Goal: Information Seeking & Learning: Learn about a topic

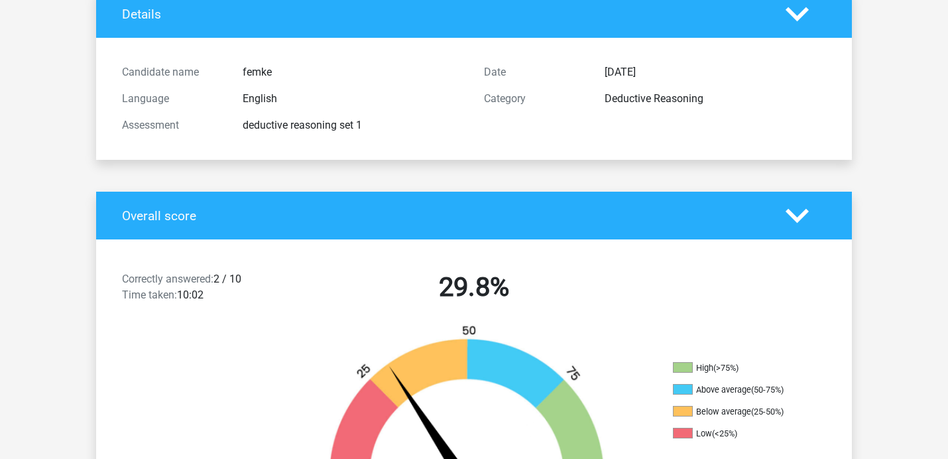
scroll to position [125, 0]
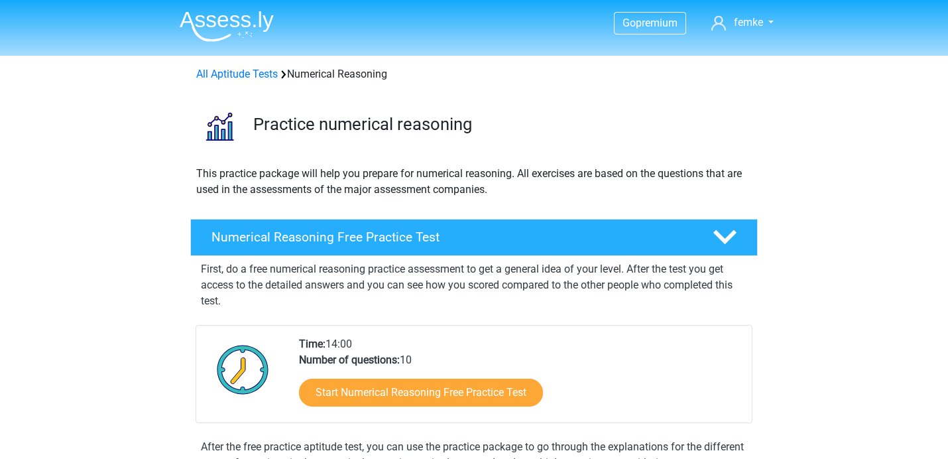
click at [233, 25] on img at bounding box center [227, 26] width 94 height 31
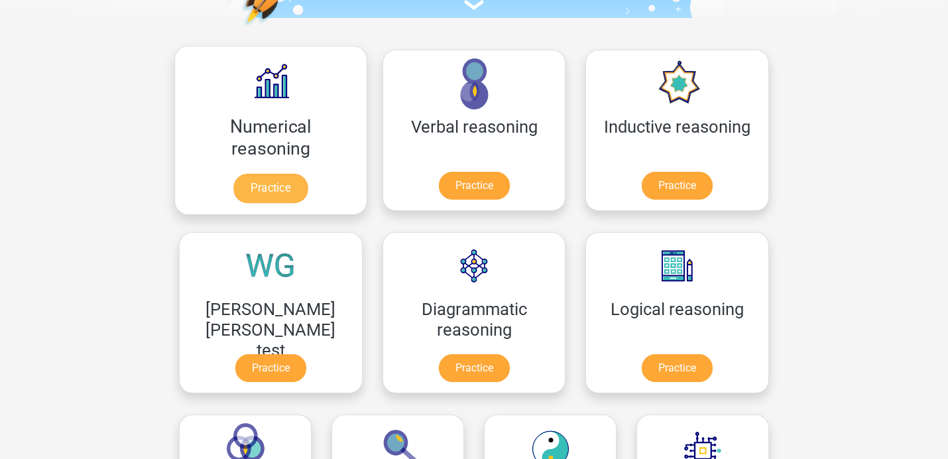
scroll to position [190, 0]
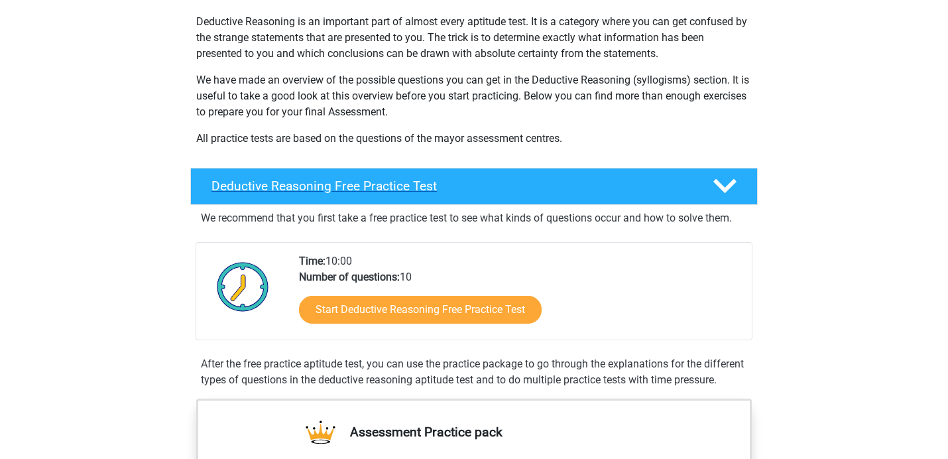
scroll to position [213, 0]
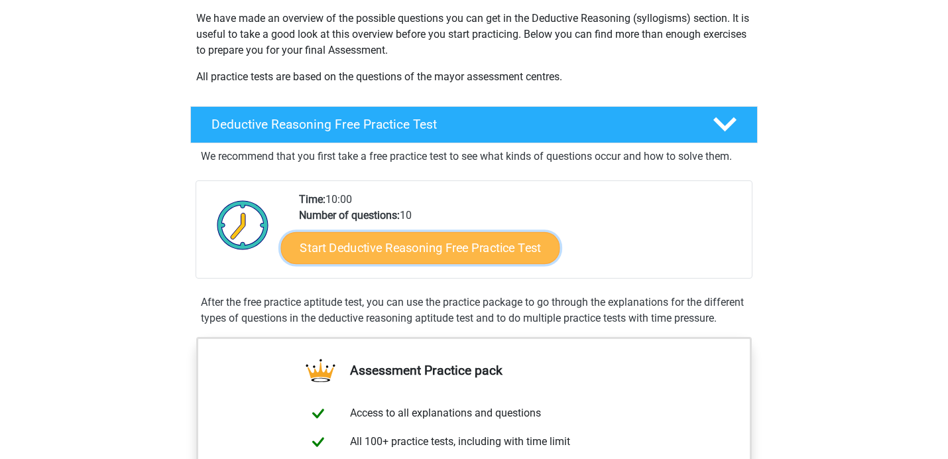
click at [443, 245] on link "Start Deductive Reasoning Free Practice Test" at bounding box center [420, 247] width 279 height 32
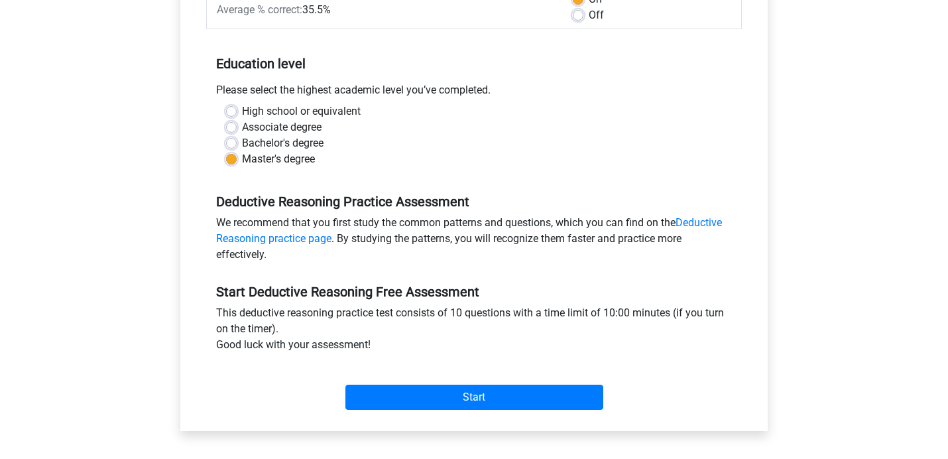
scroll to position [256, 0]
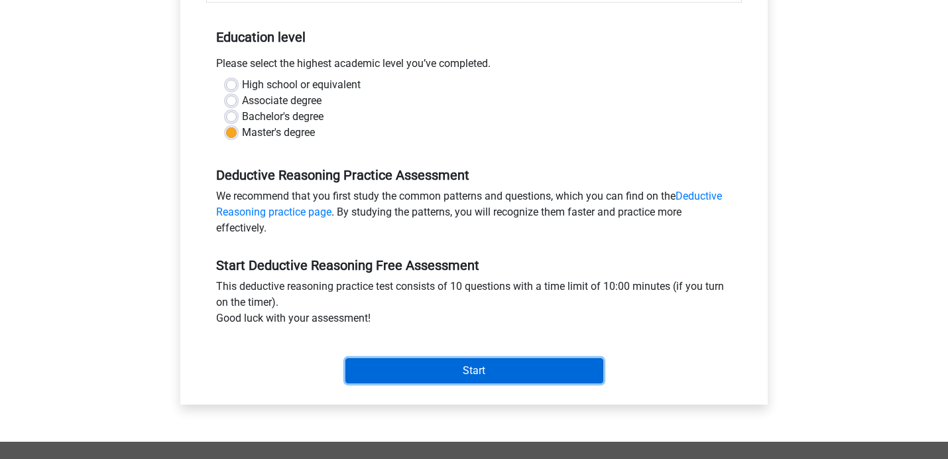
click at [478, 366] on input "Start" at bounding box center [474, 370] width 258 height 25
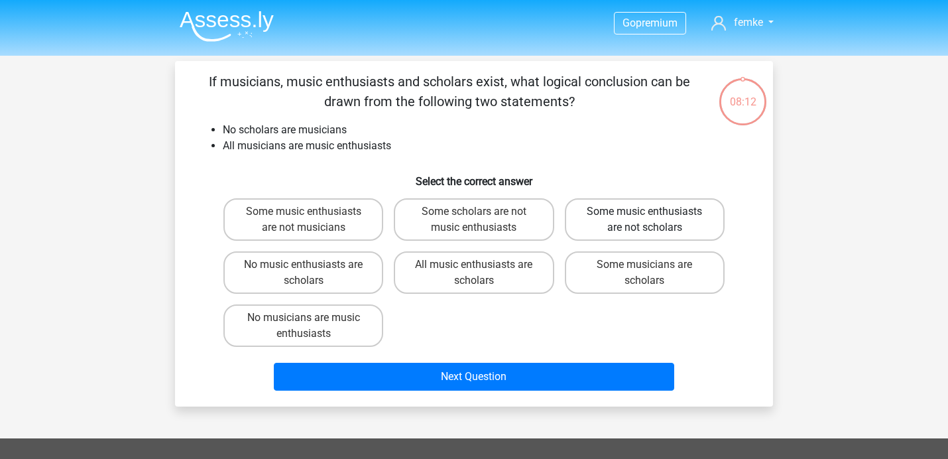
click at [602, 225] on label "Some music enthusiasts are not scholars" at bounding box center [645, 219] width 160 height 42
click at [644, 220] on input "Some music enthusiasts are not scholars" at bounding box center [648, 215] width 9 height 9
radio input "true"
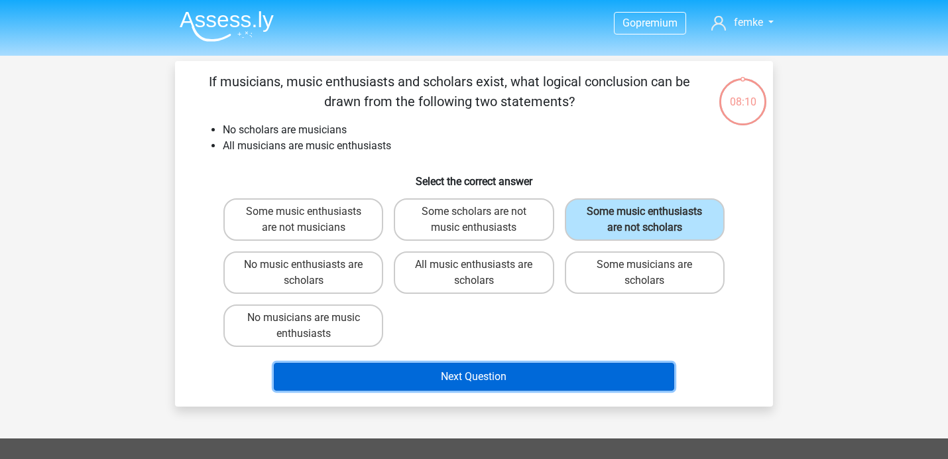
click at [486, 374] on button "Next Question" at bounding box center [474, 377] width 401 height 28
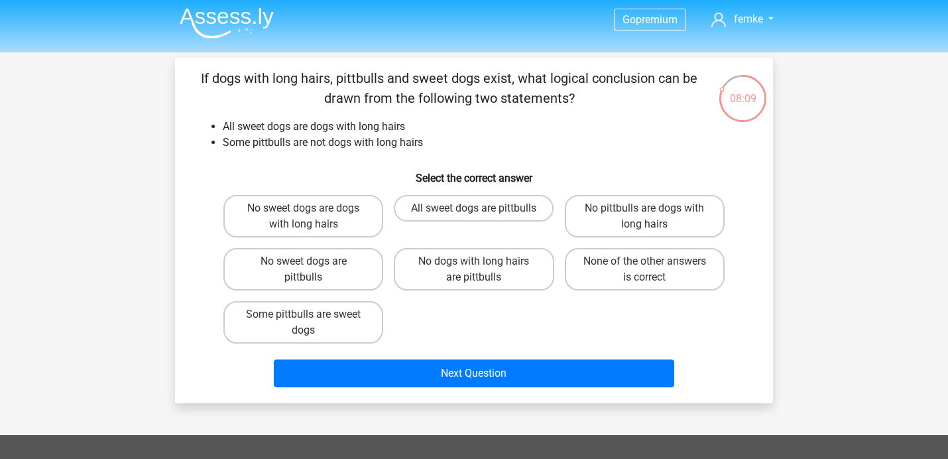
scroll to position [9, 0]
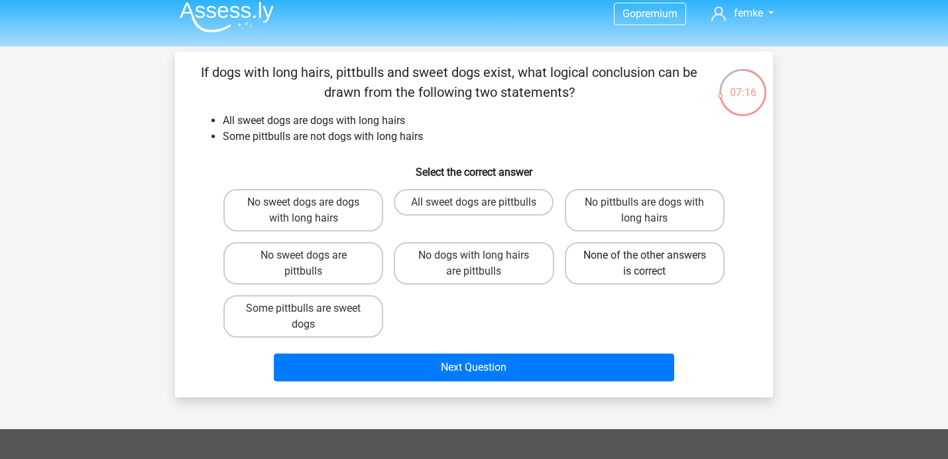
click at [643, 270] on label "None of the other answers is correct" at bounding box center [645, 263] width 160 height 42
click at [644, 264] on input "None of the other answers is correct" at bounding box center [648, 259] width 9 height 9
radio input "true"
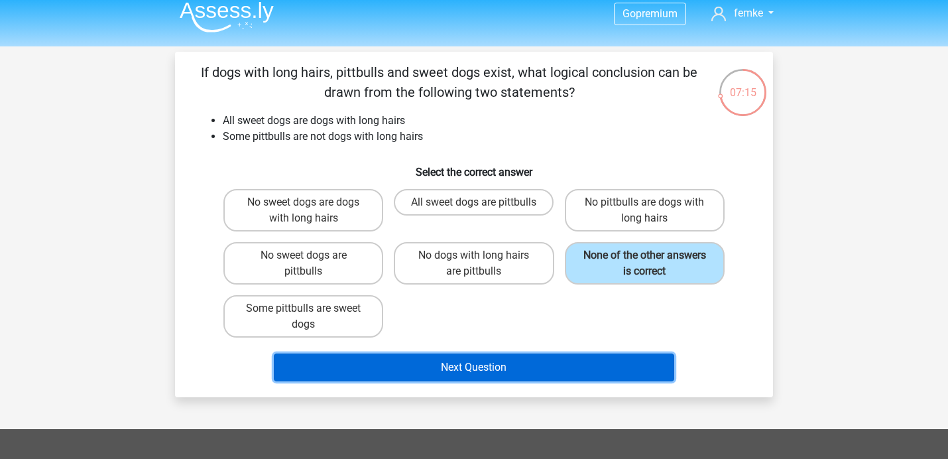
click at [520, 376] on button "Next Question" at bounding box center [474, 367] width 401 height 28
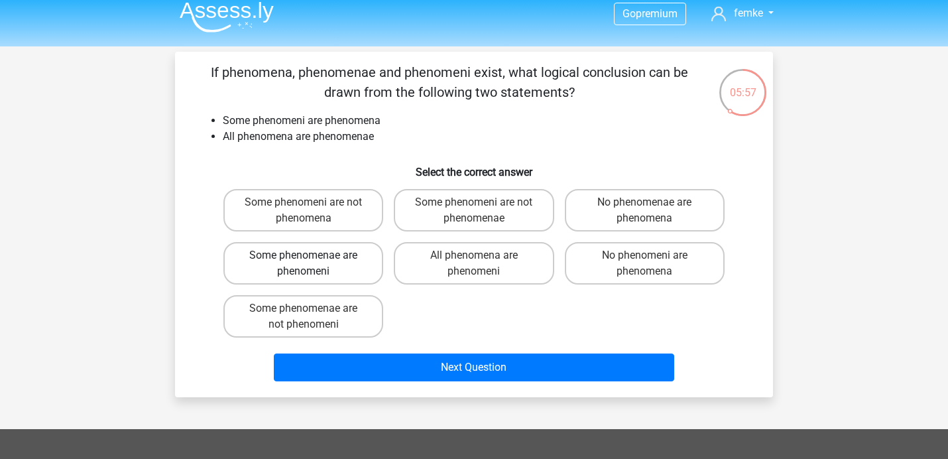
click at [341, 269] on label "Some phenomenae are phenomeni" at bounding box center [303, 263] width 160 height 42
click at [312, 264] on input "Some phenomenae are phenomeni" at bounding box center [308, 259] width 9 height 9
radio input "true"
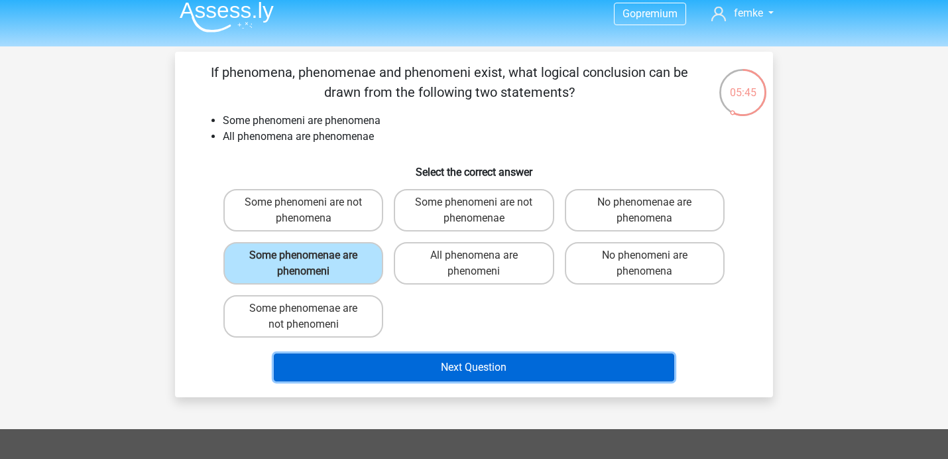
click at [453, 369] on button "Next Question" at bounding box center [474, 367] width 401 height 28
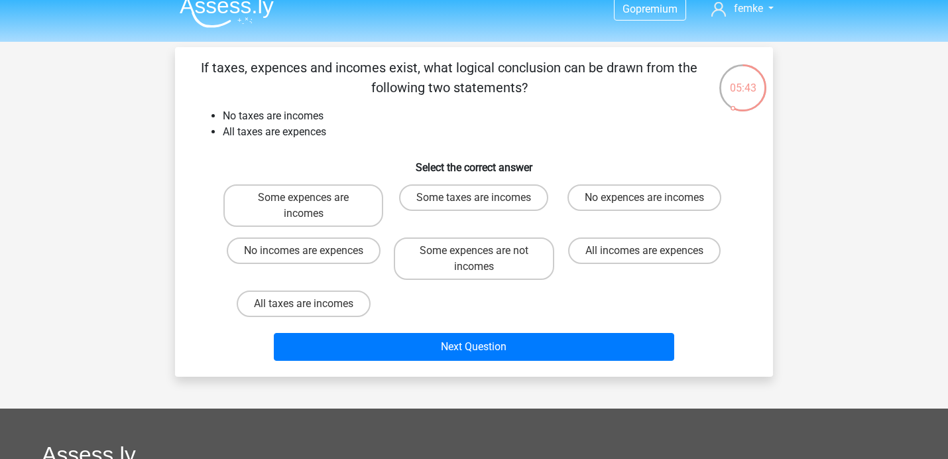
scroll to position [13, 0]
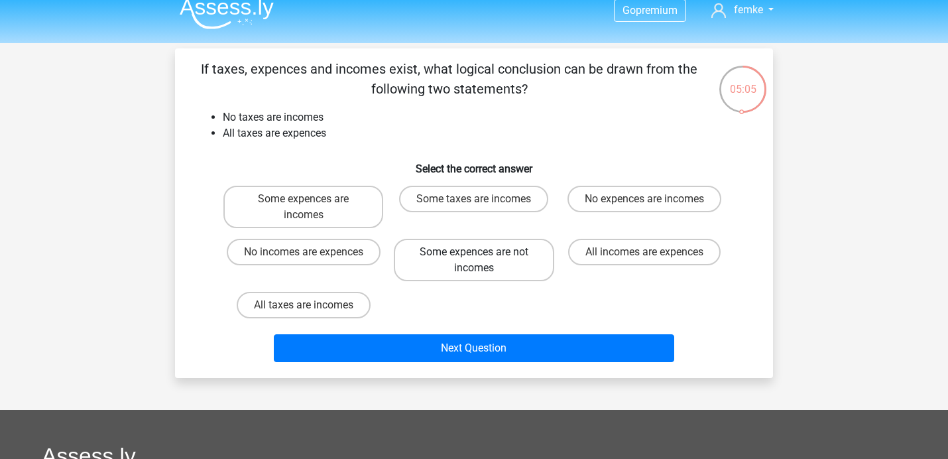
click at [488, 267] on label "Some expences are not incomes" at bounding box center [474, 260] width 160 height 42
click at [482, 260] on input "Some expences are not incomes" at bounding box center [478, 256] width 9 height 9
radio input "true"
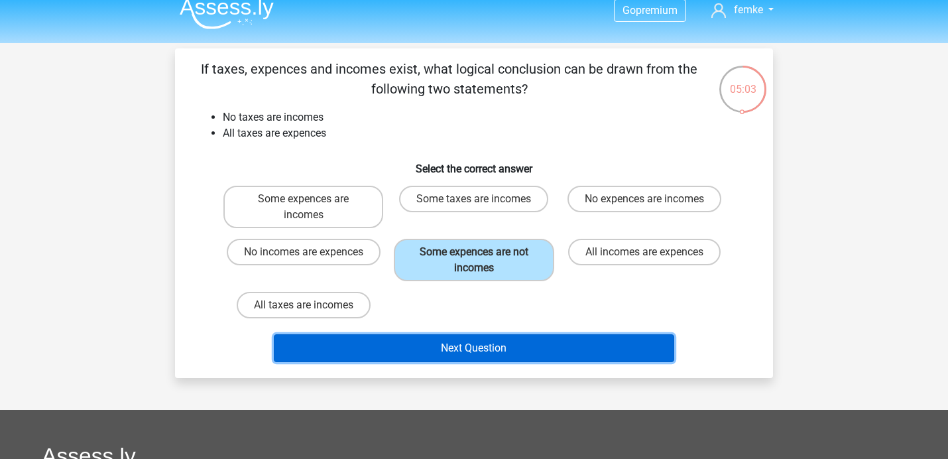
click at [484, 347] on button "Next Question" at bounding box center [474, 348] width 401 height 28
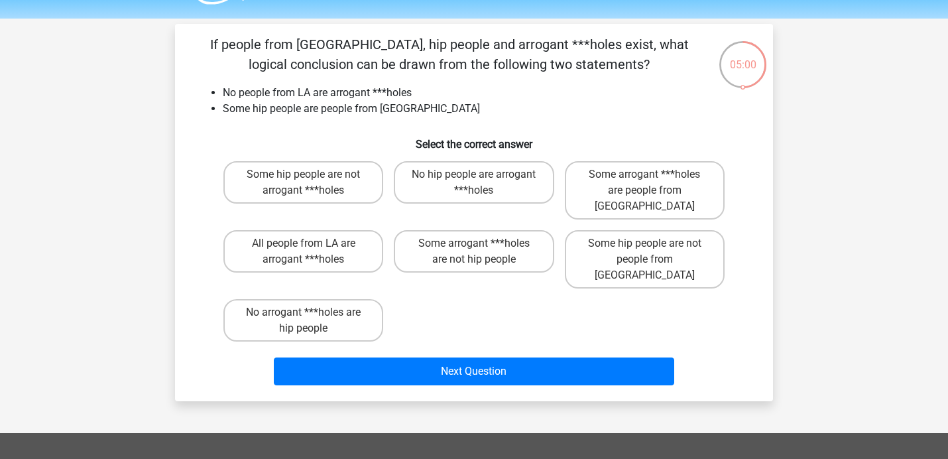
scroll to position [38, 0]
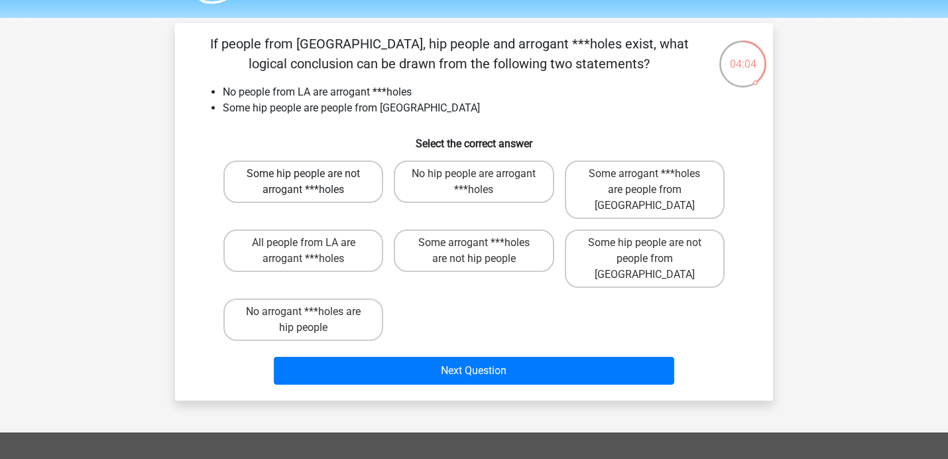
click at [233, 182] on label "Some hip people are not arrogant ***holes" at bounding box center [303, 181] width 160 height 42
click at [304, 182] on input "Some hip people are not arrogant ***holes" at bounding box center [308, 178] width 9 height 9
radio input "true"
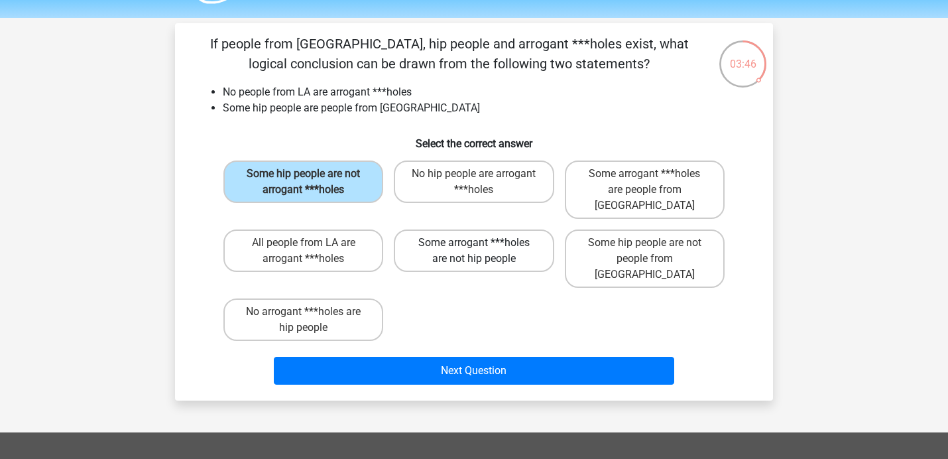
click at [433, 236] on label "Some arrogant ***holes are not hip people" at bounding box center [474, 250] width 160 height 42
click at [474, 243] on input "Some arrogant ***holes are not hip people" at bounding box center [478, 247] width 9 height 9
radio input "true"
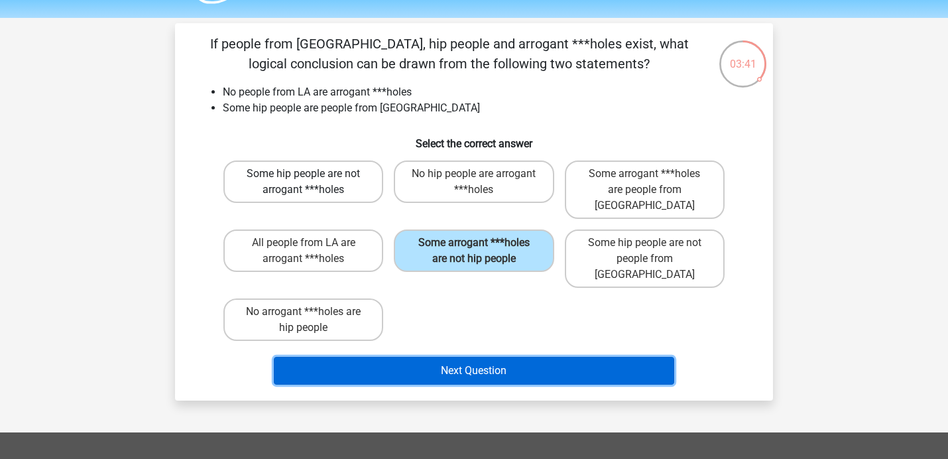
drag, startPoint x: 435, startPoint y: 336, endPoint x: 349, endPoint y: 188, distance: 171.6
click at [349, 188] on div "If people from LA, hip people and arrogant ***holes exist, what logical conclus…" at bounding box center [473, 212] width 587 height 356
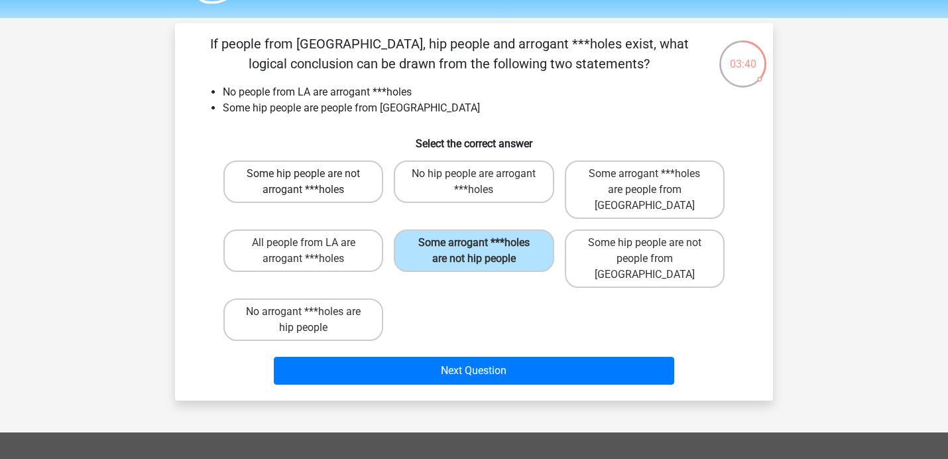
click at [350, 188] on label "Some hip people are not arrogant ***holes" at bounding box center [303, 181] width 160 height 42
click at [312, 182] on input "Some hip people are not arrogant ***holes" at bounding box center [308, 178] width 9 height 9
radio input "true"
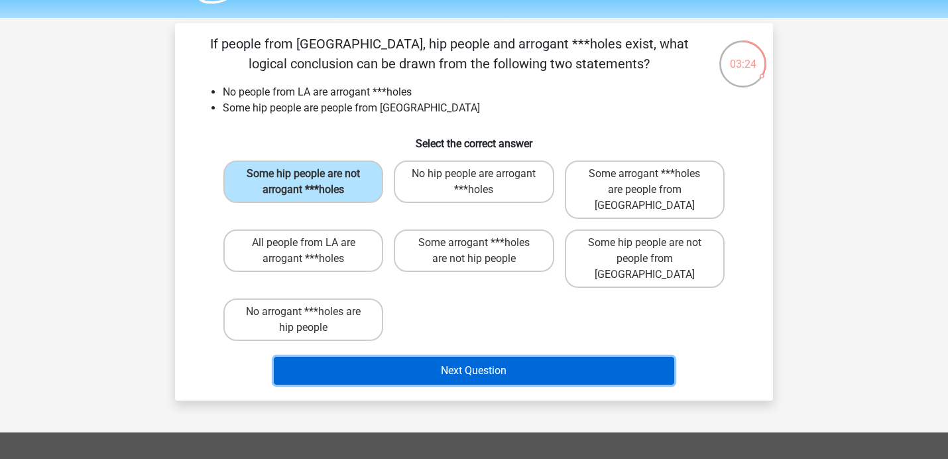
click at [439, 357] on button "Next Question" at bounding box center [474, 371] width 401 height 28
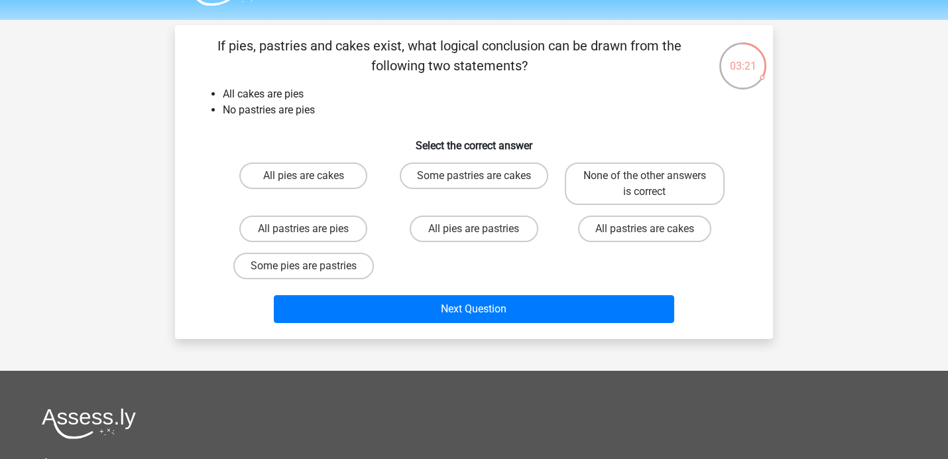
scroll to position [34, 0]
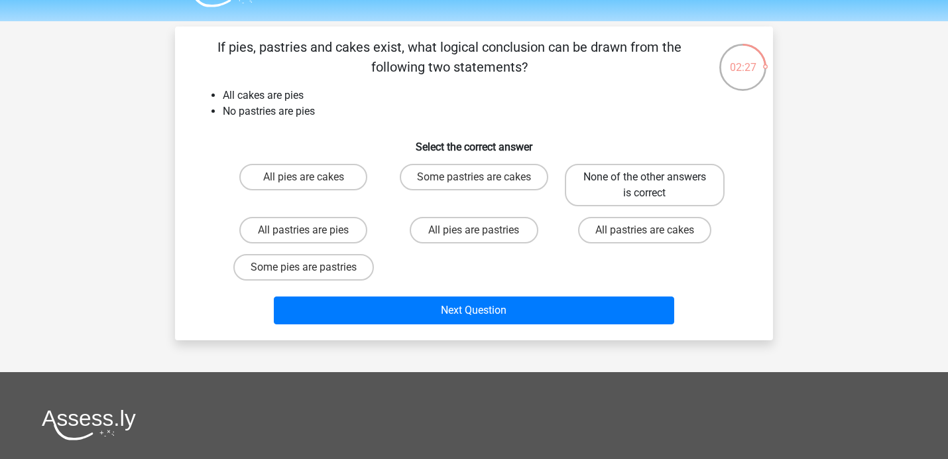
click at [622, 191] on label "None of the other answers is correct" at bounding box center [645, 185] width 160 height 42
click at [644, 186] on input "None of the other answers is correct" at bounding box center [648, 181] width 9 height 9
radio input "true"
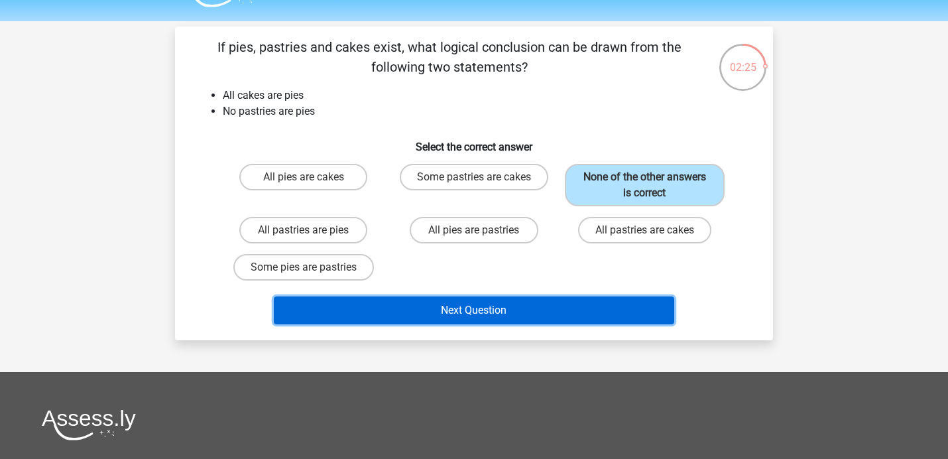
click at [512, 313] on button "Next Question" at bounding box center [474, 310] width 401 height 28
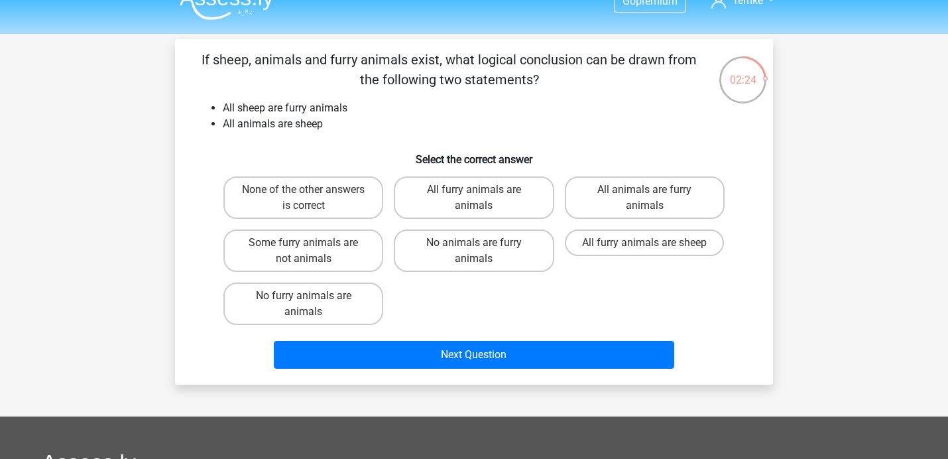
scroll to position [24, 0]
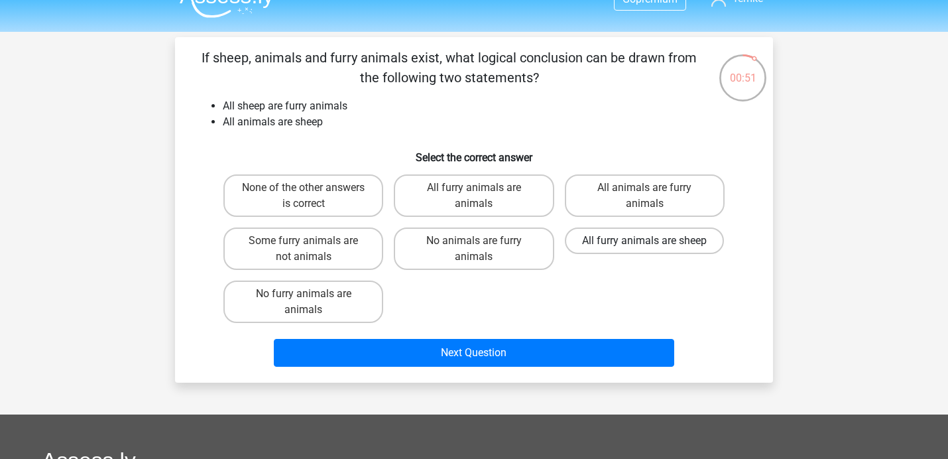
click at [628, 245] on label "All furry animals are sheep" at bounding box center [644, 240] width 159 height 27
click at [644, 245] on input "All furry animals are sheep" at bounding box center [648, 245] width 9 height 9
radio input "true"
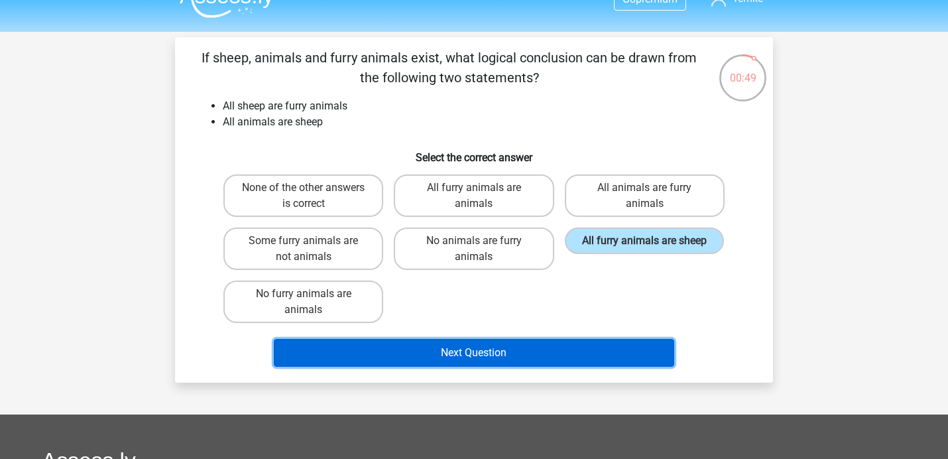
click at [559, 357] on button "Next Question" at bounding box center [474, 353] width 401 height 28
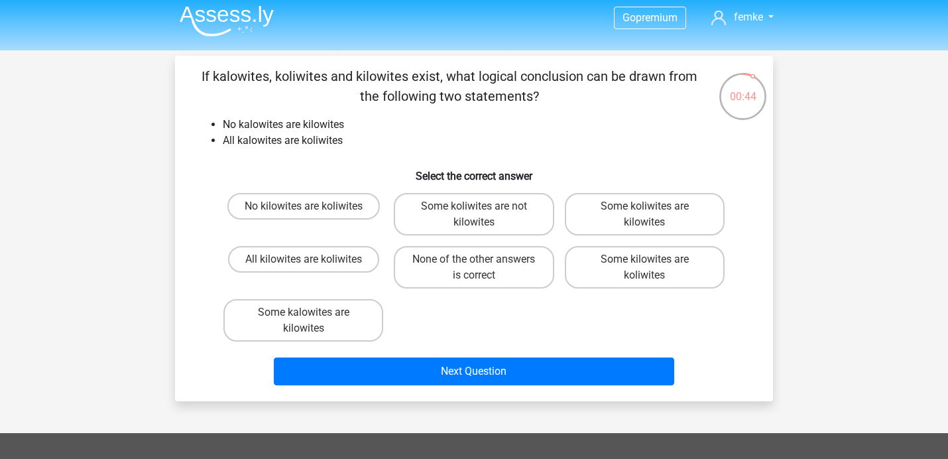
scroll to position [7, 0]
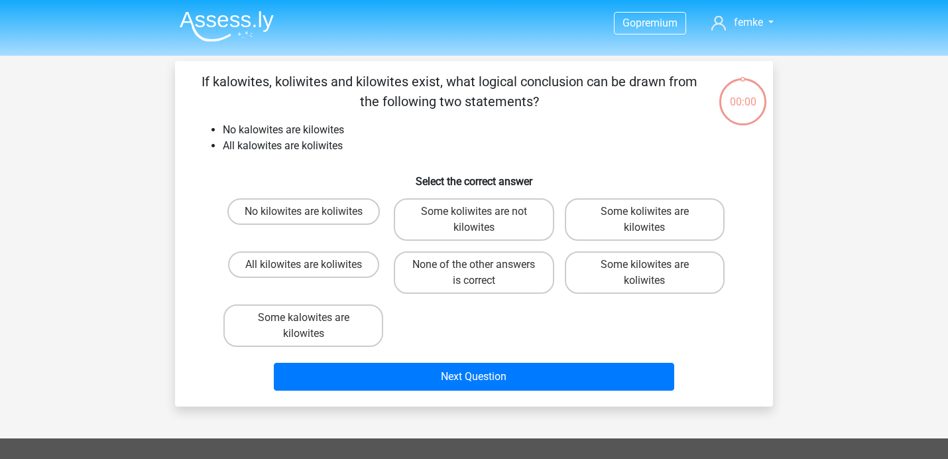
scroll to position [7, 0]
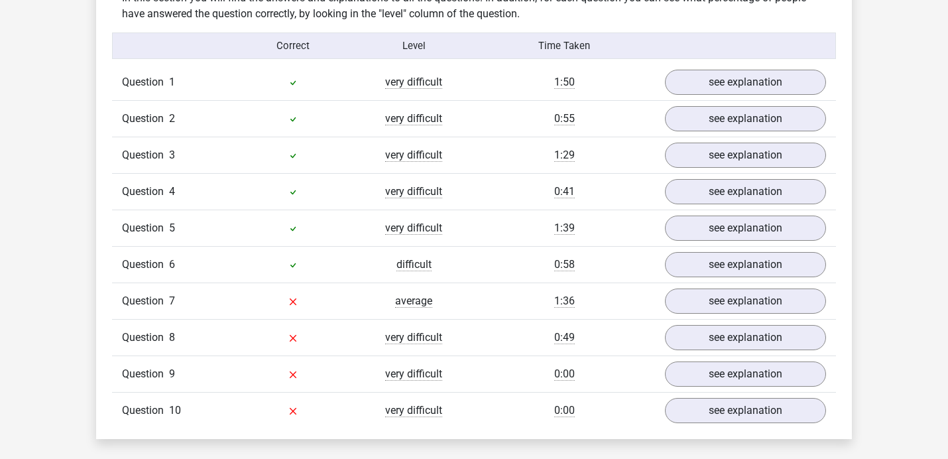
scroll to position [1101, 0]
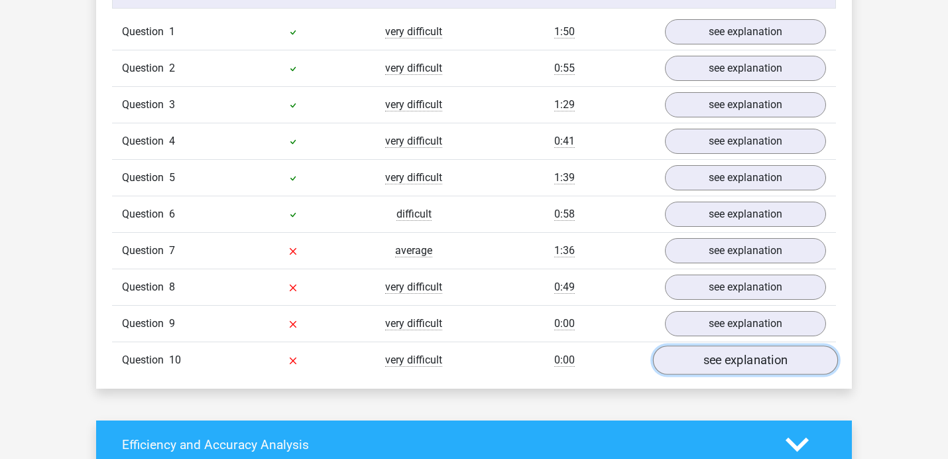
click at [697, 364] on link "see explanation" at bounding box center [745, 360] width 185 height 29
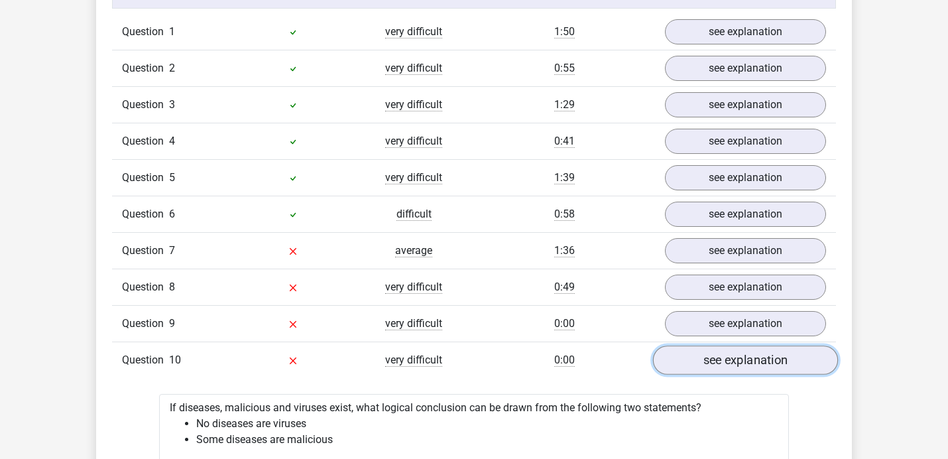
click at [684, 359] on link "see explanation" at bounding box center [745, 360] width 185 height 29
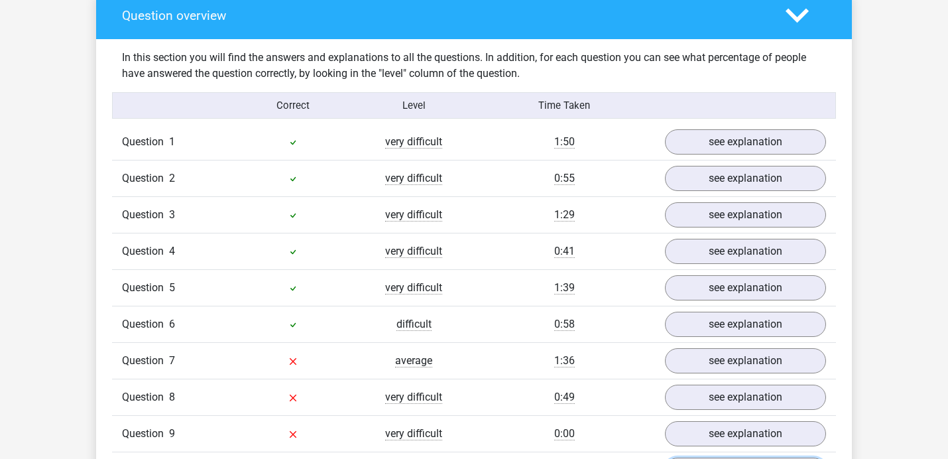
scroll to position [928, 0]
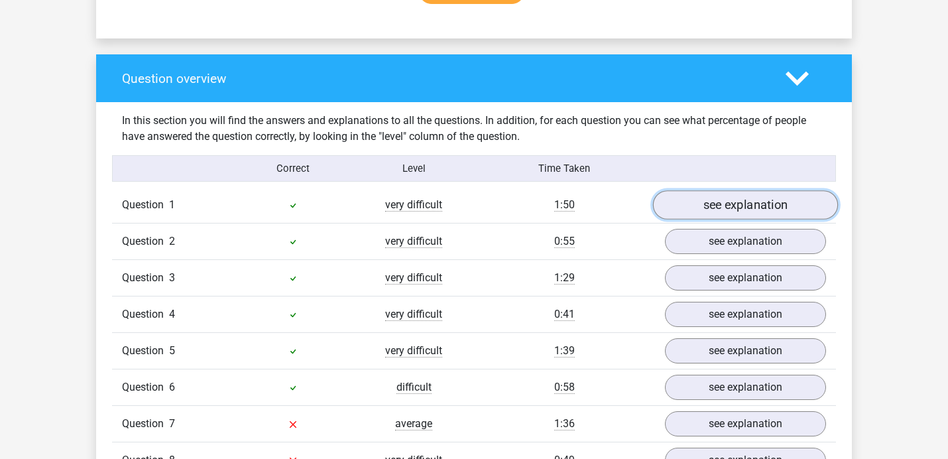
click at [706, 205] on link "see explanation" at bounding box center [745, 205] width 185 height 29
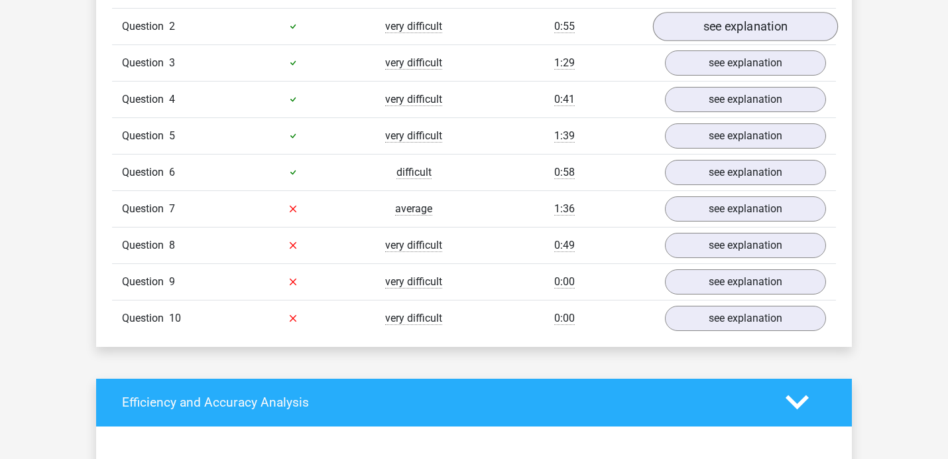
scroll to position [1690, 0]
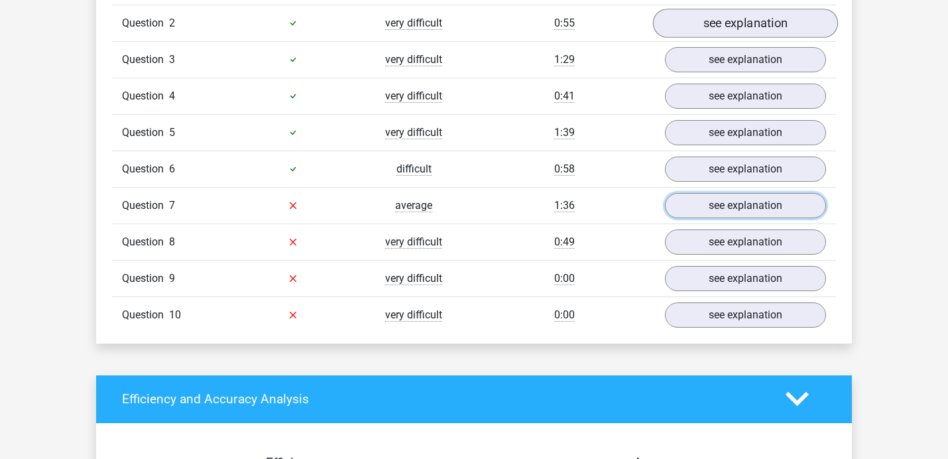
click at [670, 209] on link "see explanation" at bounding box center [745, 205] width 161 height 25
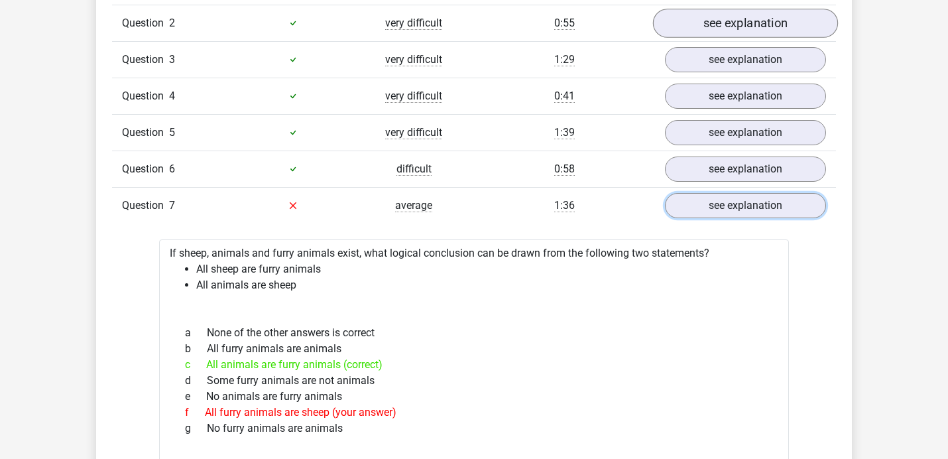
click at [670, 209] on link "see explanation" at bounding box center [745, 205] width 161 height 25
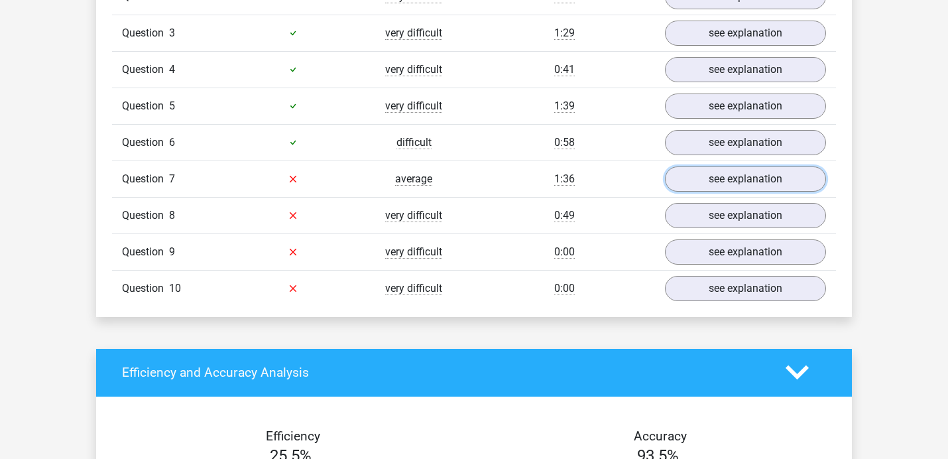
scroll to position [1728, 0]
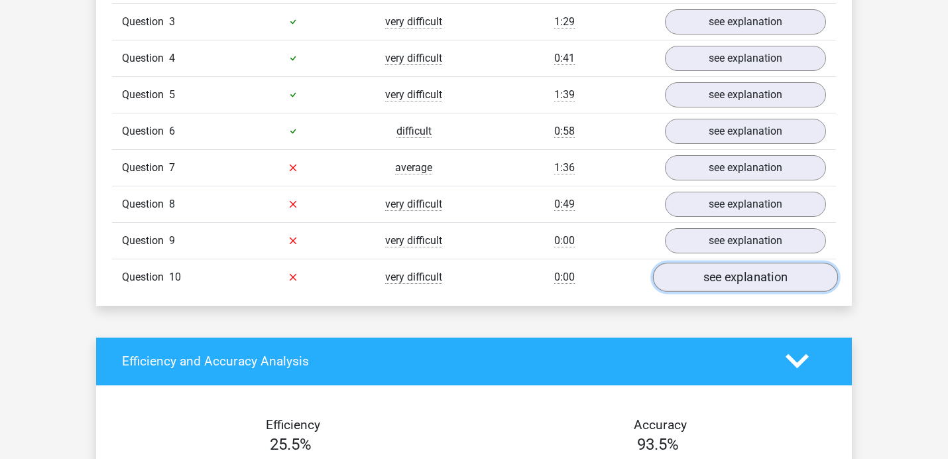
click at [763, 274] on link "see explanation" at bounding box center [745, 276] width 185 height 29
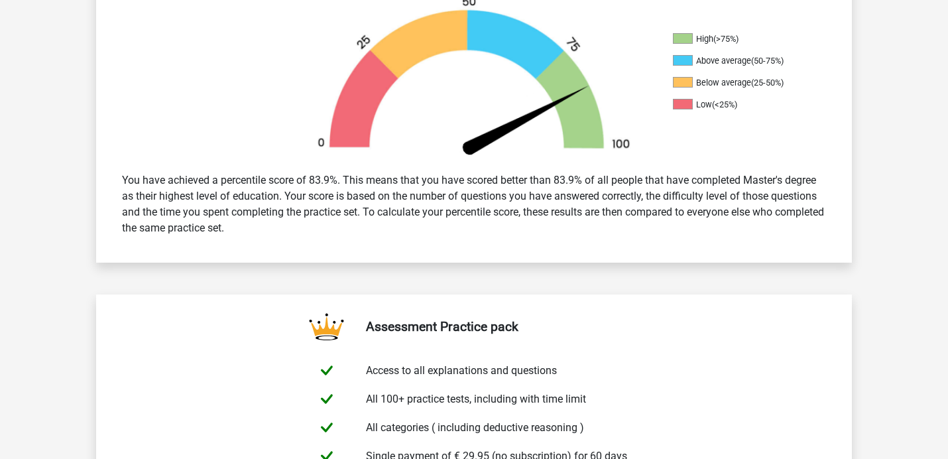
scroll to position [0, 0]
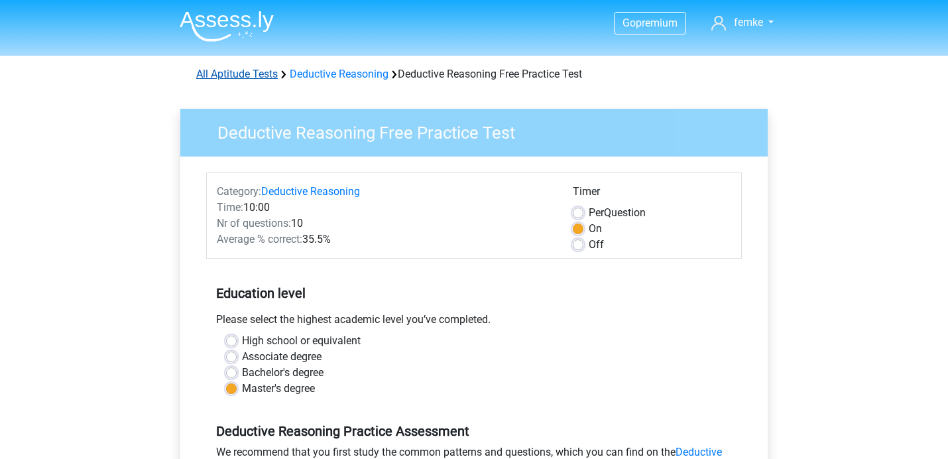
click at [245, 70] on link "All Aptitude Tests" at bounding box center [237, 74] width 82 height 13
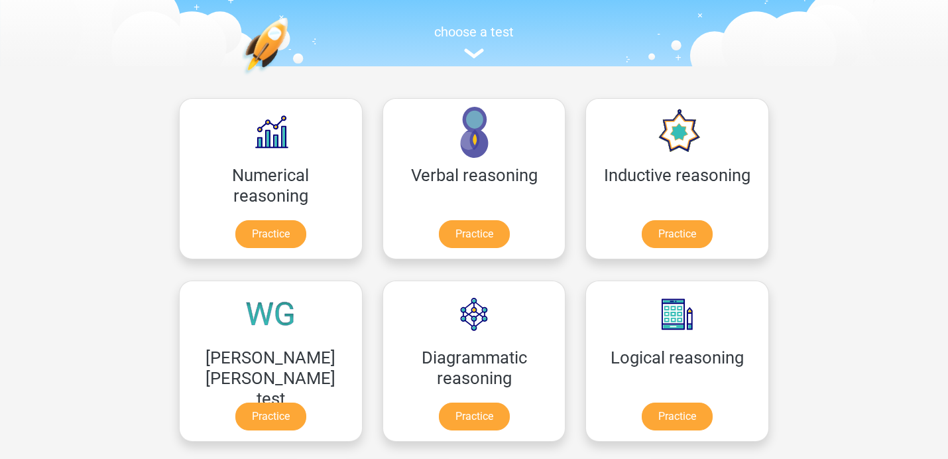
scroll to position [125, 0]
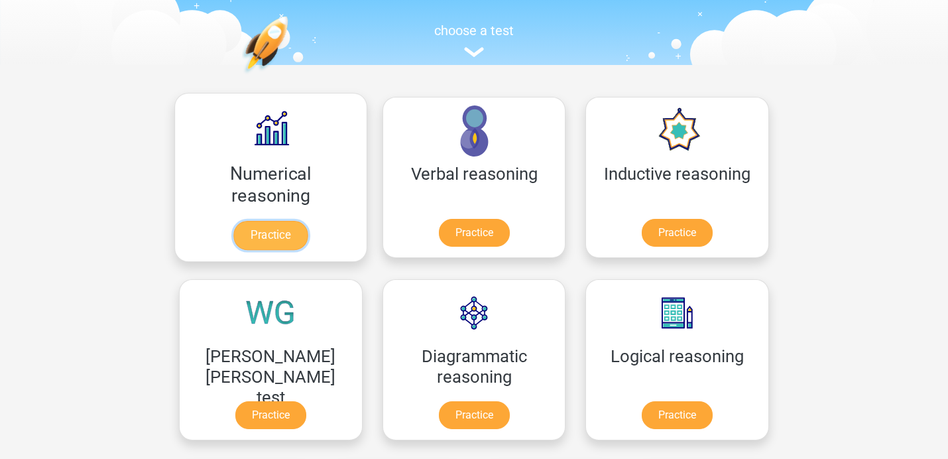
click at [258, 235] on link "Practice" at bounding box center [270, 235] width 74 height 29
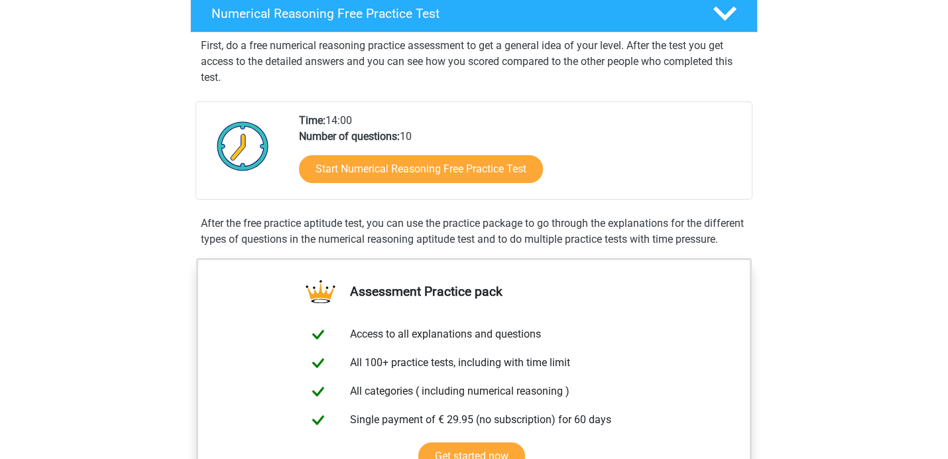
scroll to position [229, 0]
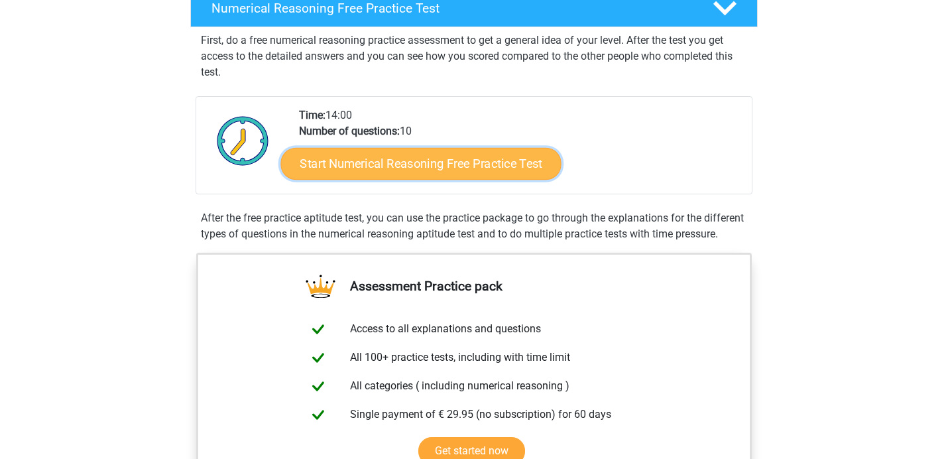
click at [492, 170] on link "Start Numerical Reasoning Free Practice Test" at bounding box center [421, 163] width 280 height 32
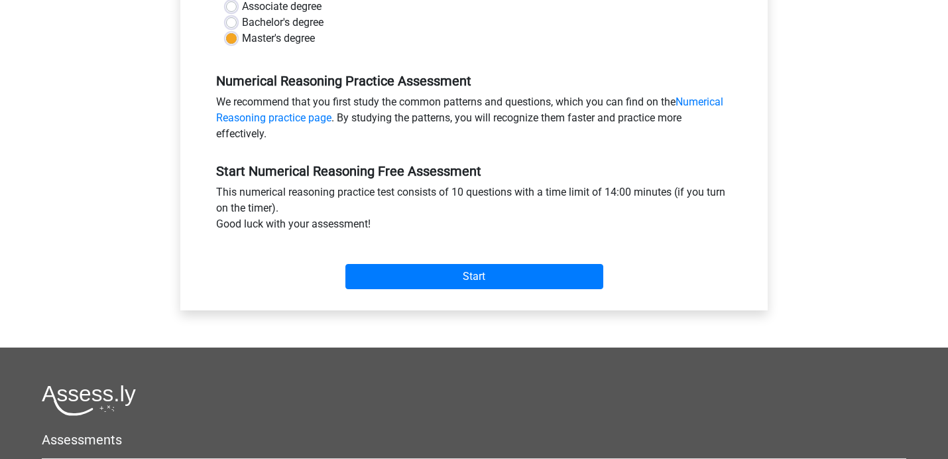
scroll to position [351, 0]
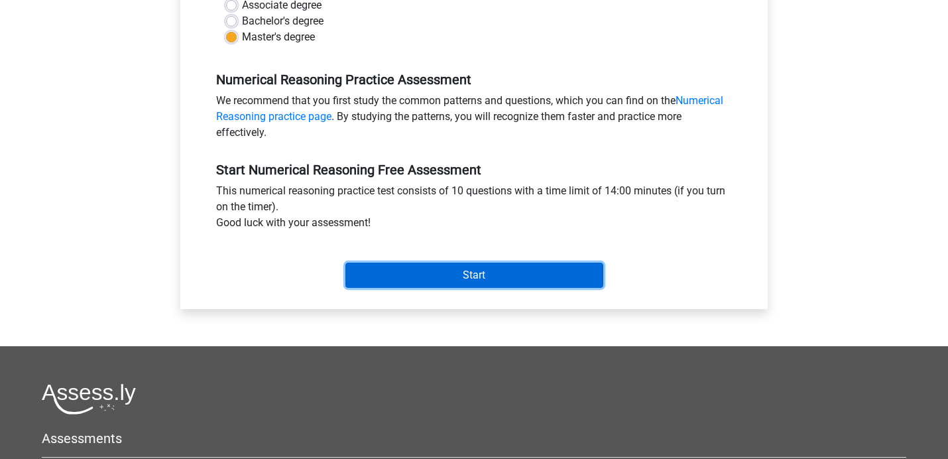
click at [516, 270] on input "Start" at bounding box center [474, 274] width 258 height 25
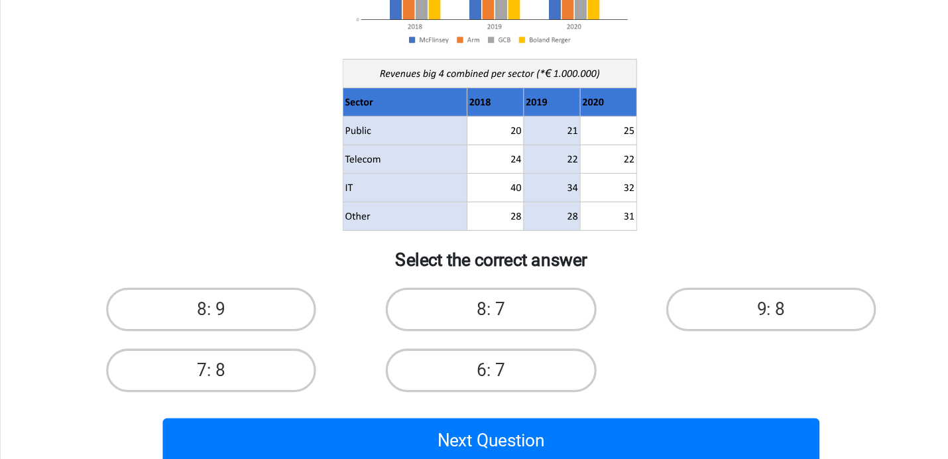
scroll to position [28, 0]
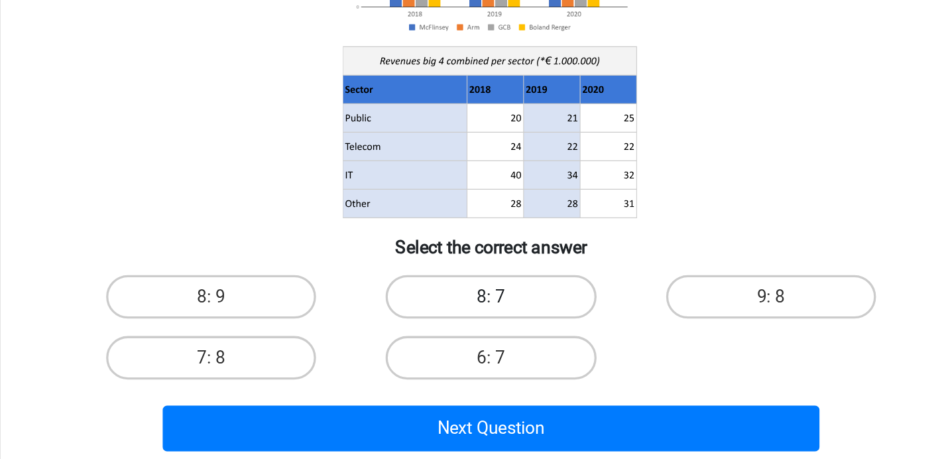
click at [509, 361] on label "8: 7" at bounding box center [474, 360] width 128 height 27
click at [482, 361] on input "8: 7" at bounding box center [478, 364] width 9 height 9
radio input "true"
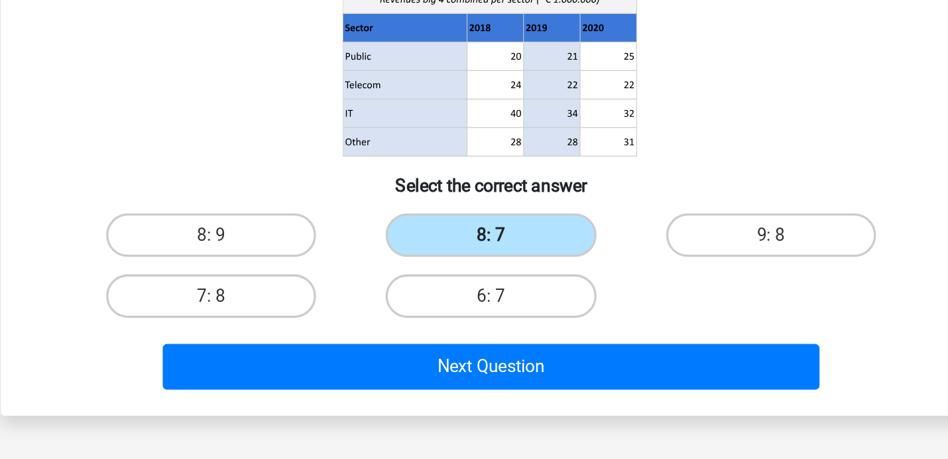
scroll to position [68, 0]
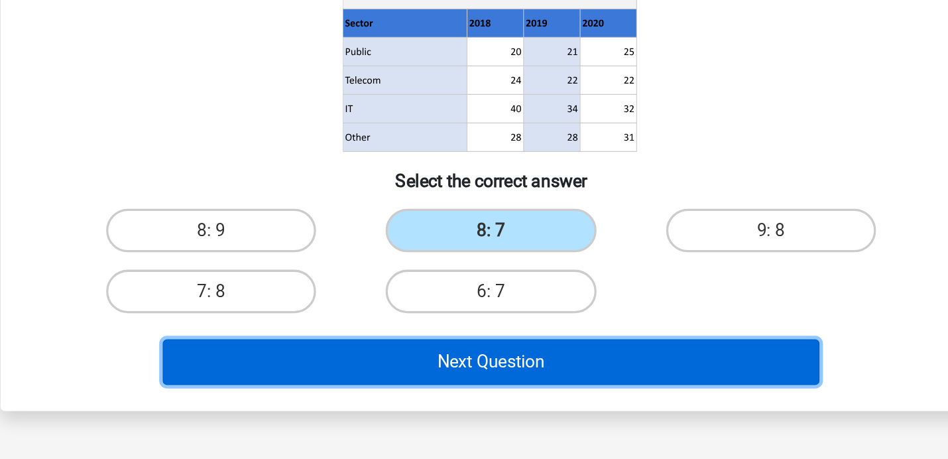
click at [516, 407] on button "Next Question" at bounding box center [474, 400] width 401 height 28
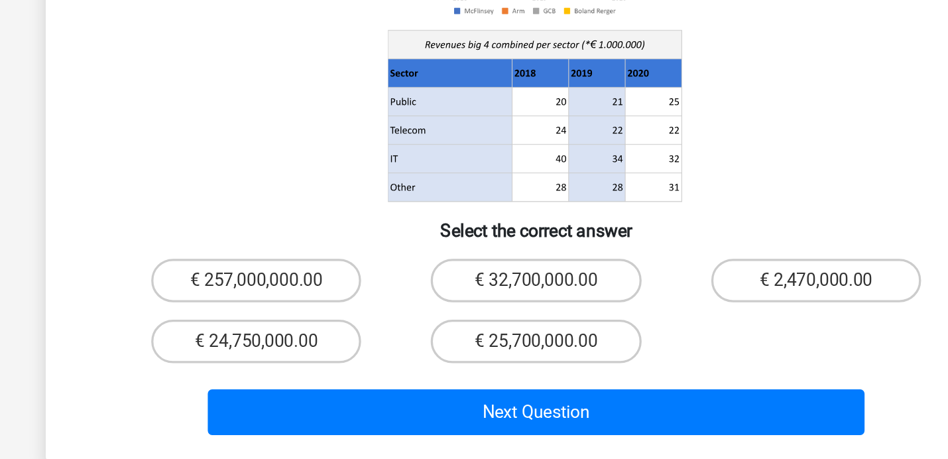
scroll to position [78, 0]
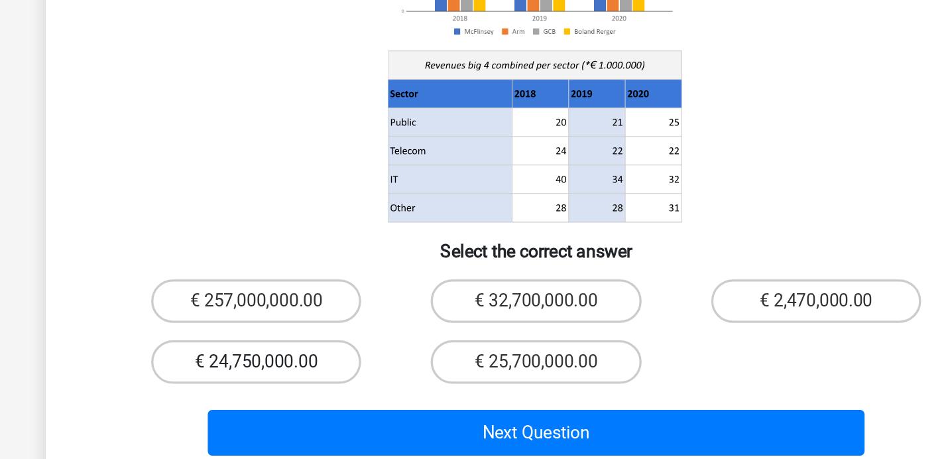
click at [318, 373] on label "€ 24,750,000.00" at bounding box center [303, 386] width 128 height 27
click at [312, 386] on input "€ 24,750,000.00" at bounding box center [308, 390] width 9 height 9
radio input "true"
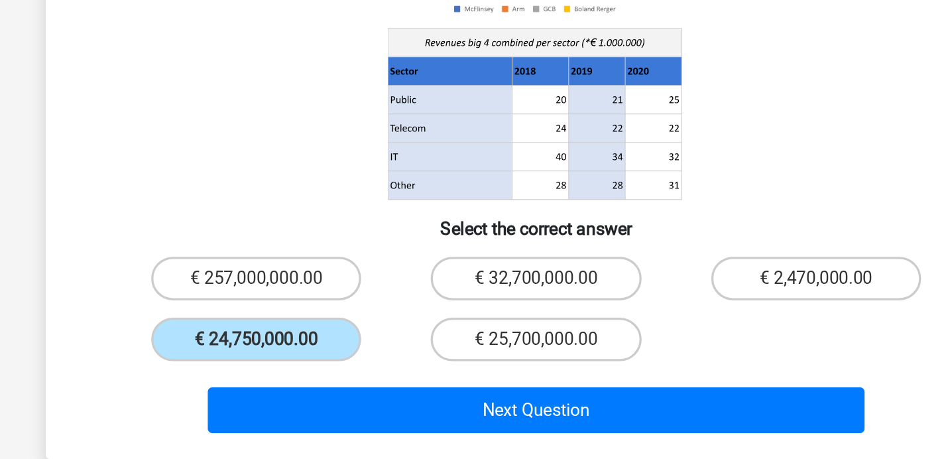
scroll to position [87, 0]
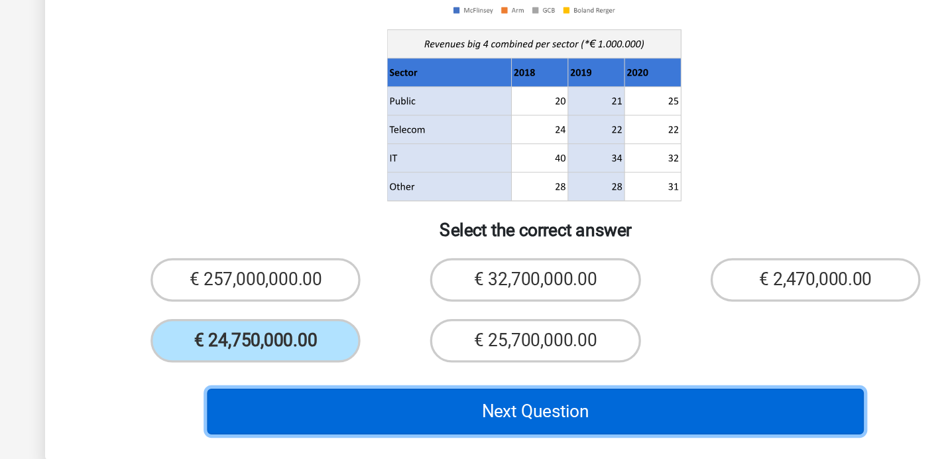
click at [408, 406] on button "Next Question" at bounding box center [474, 420] width 401 height 28
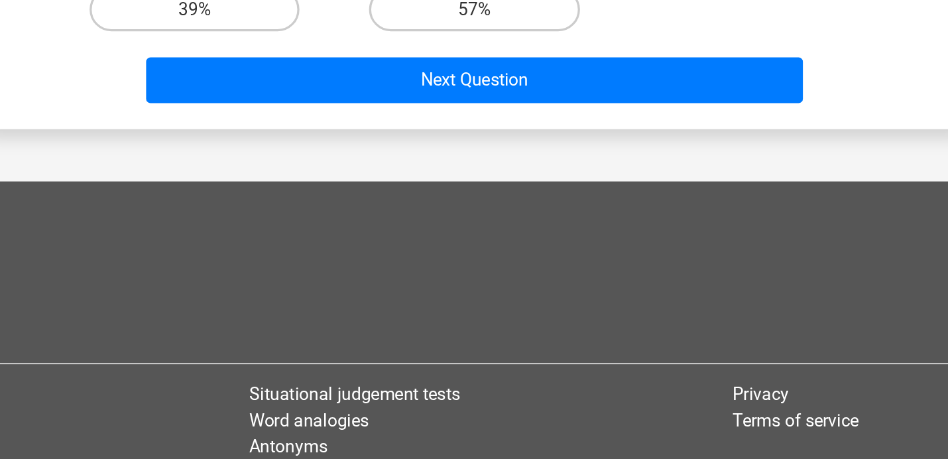
scroll to position [241, 0]
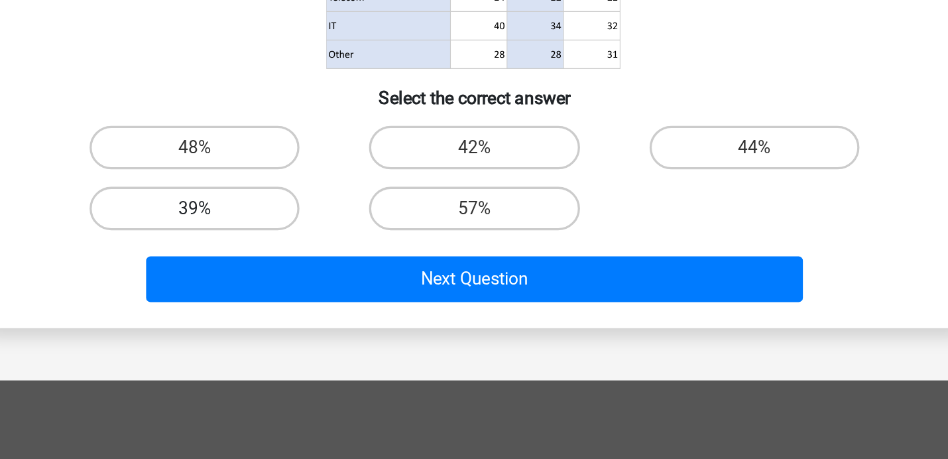
click at [315, 186] on label "39%" at bounding box center [303, 184] width 128 height 27
click at [312, 186] on input "39%" at bounding box center [308, 188] width 9 height 9
radio input "true"
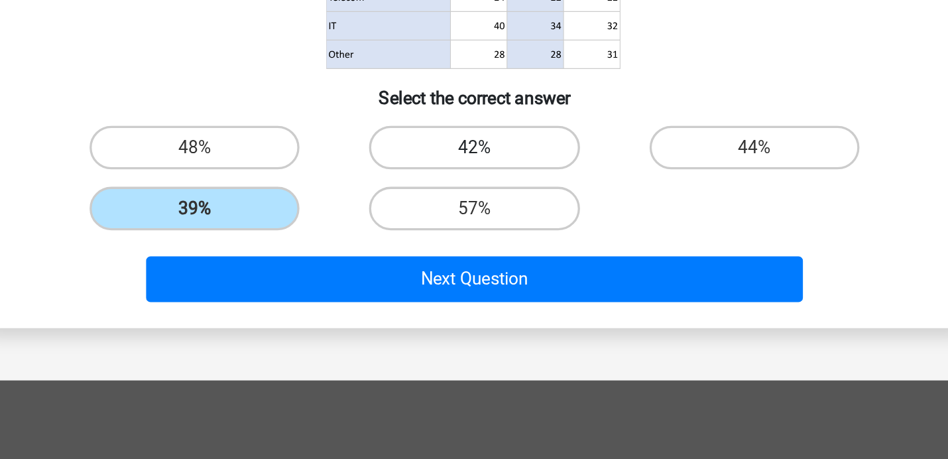
click at [518, 146] on label "42%" at bounding box center [474, 147] width 128 height 27
click at [482, 147] on input "42%" at bounding box center [478, 151] width 9 height 9
radio input "true"
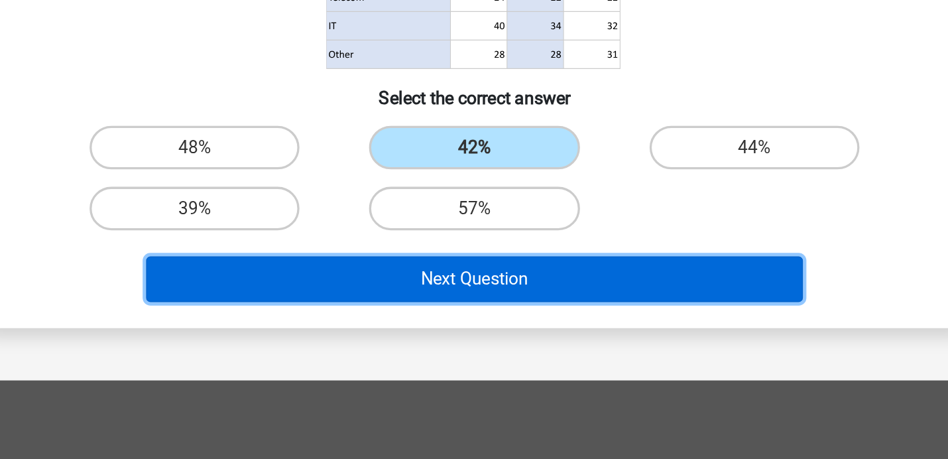
click at [511, 224] on button "Next Question" at bounding box center [474, 227] width 401 height 28
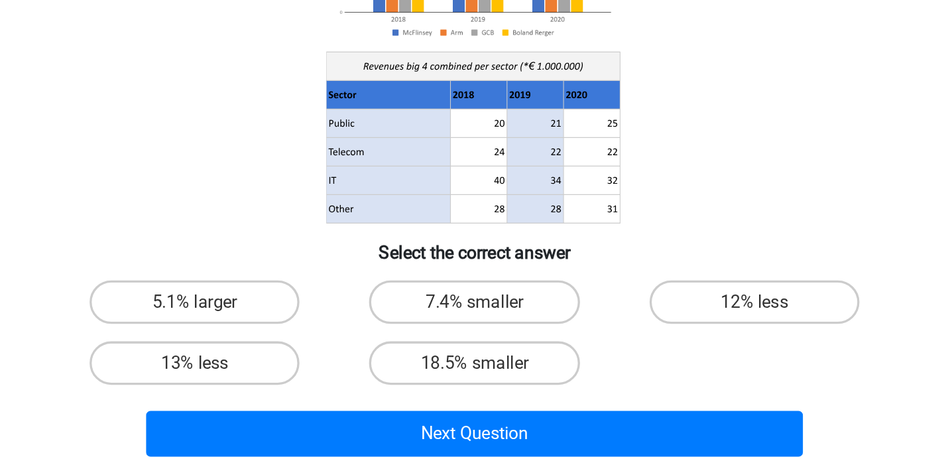
scroll to position [33, 0]
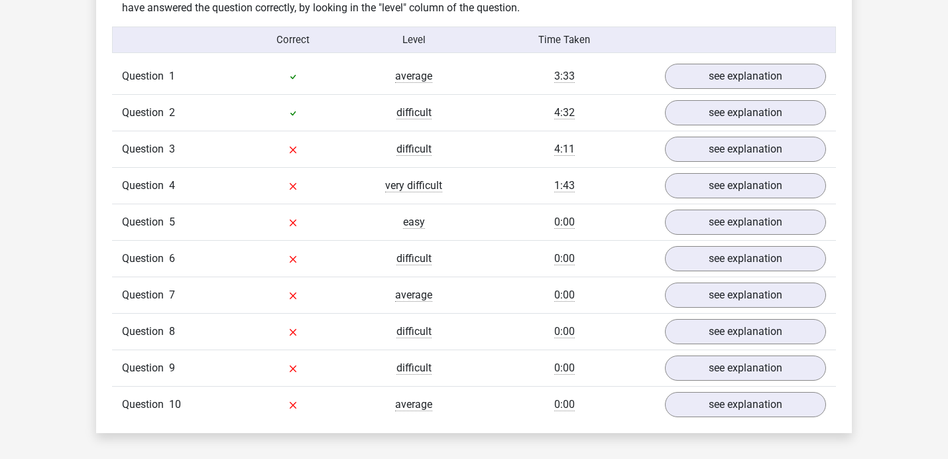
scroll to position [1082, 0]
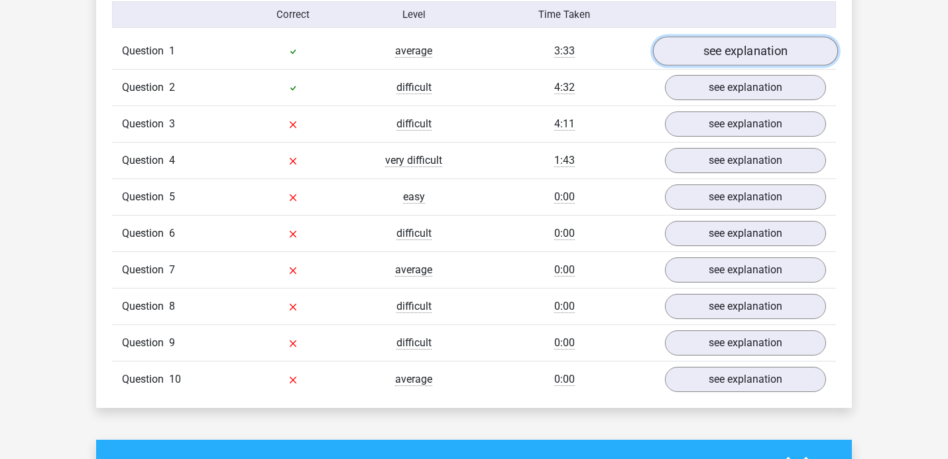
click at [751, 56] on link "see explanation" at bounding box center [745, 51] width 185 height 29
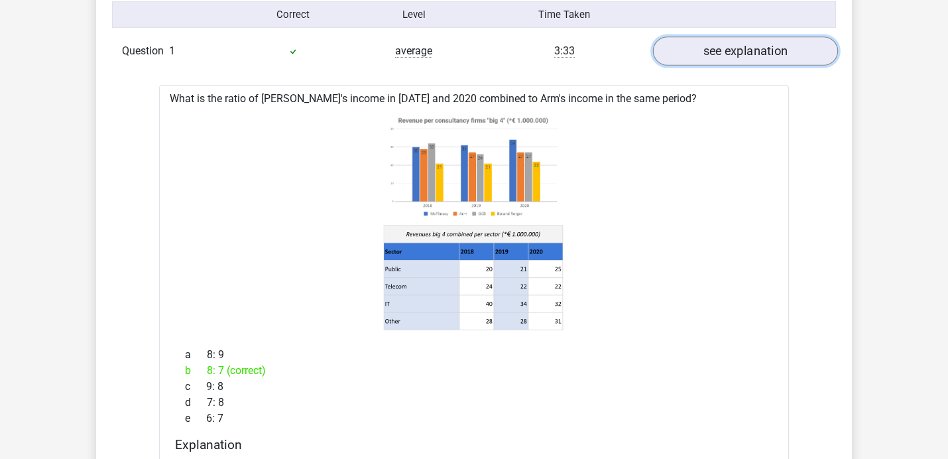
click at [750, 56] on link "see explanation" at bounding box center [745, 51] width 185 height 29
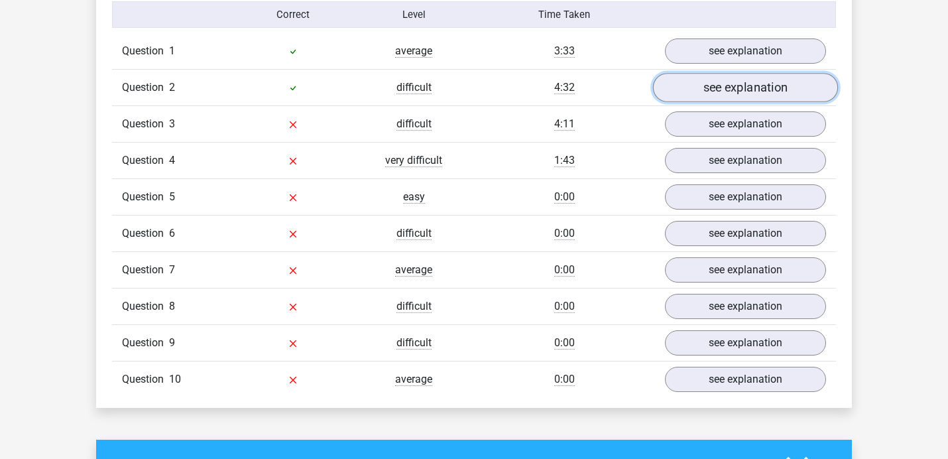
click at [753, 79] on link "see explanation" at bounding box center [745, 88] width 185 height 29
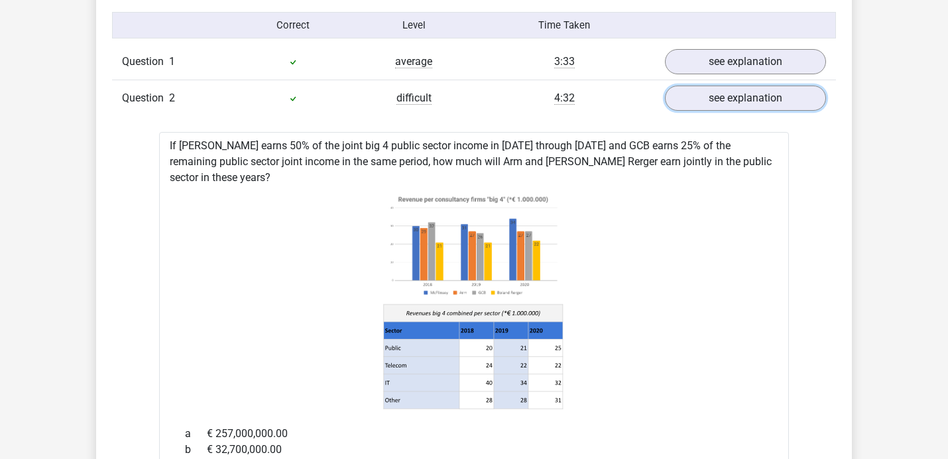
scroll to position [1068, 0]
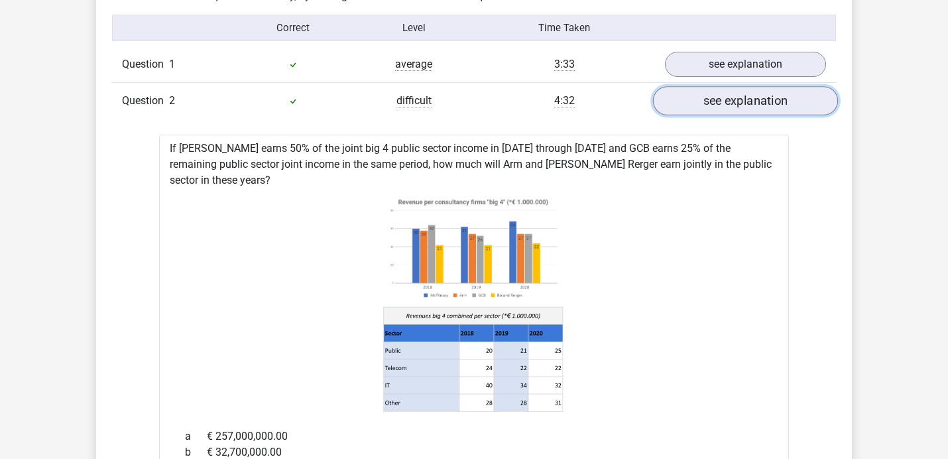
click at [739, 105] on link "see explanation" at bounding box center [745, 101] width 185 height 29
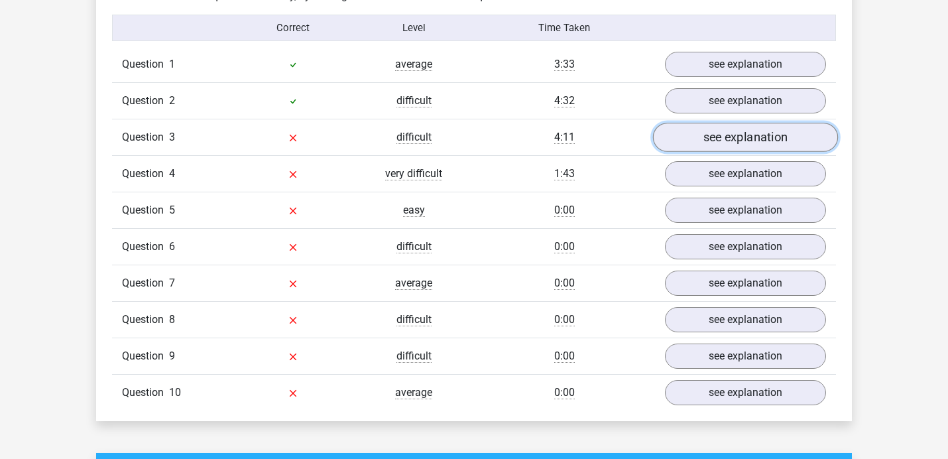
click at [744, 138] on link "see explanation" at bounding box center [745, 137] width 185 height 29
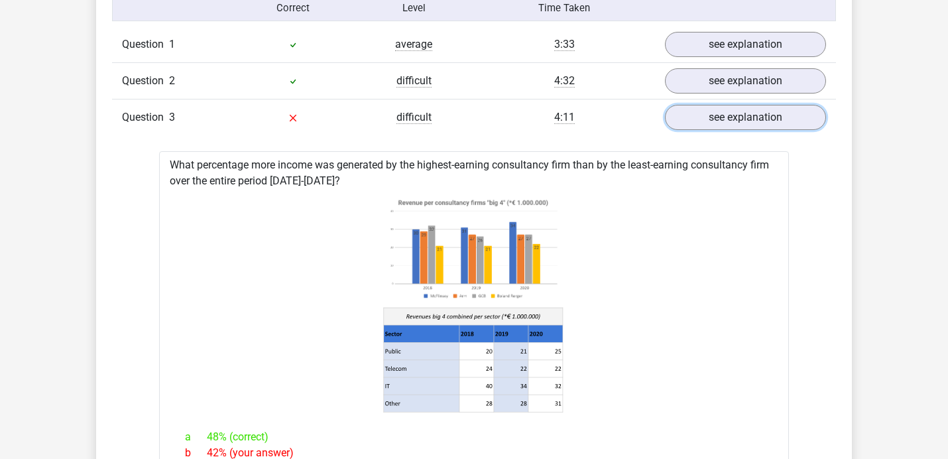
scroll to position [1082, 0]
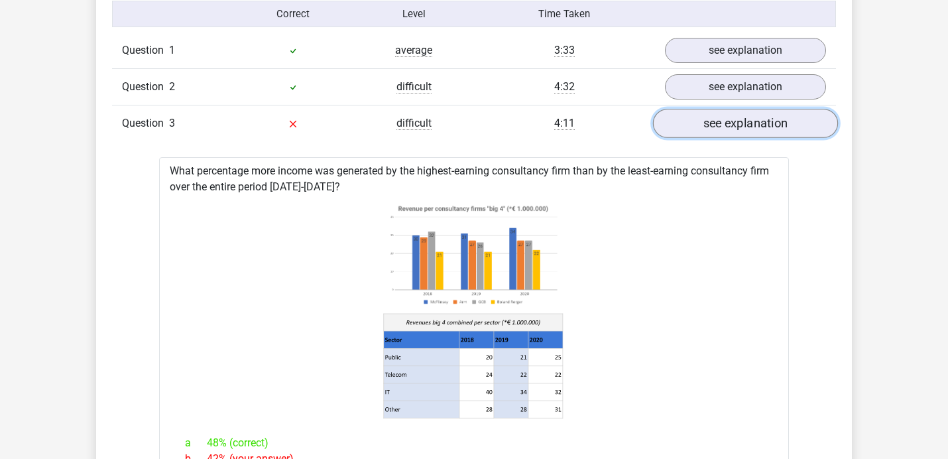
click at [724, 123] on link "see explanation" at bounding box center [745, 123] width 185 height 29
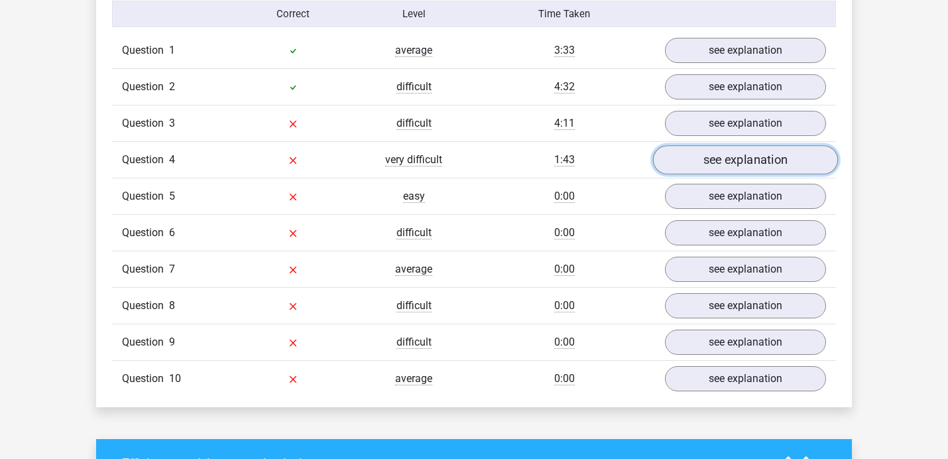
click at [730, 171] on link "see explanation" at bounding box center [745, 160] width 185 height 29
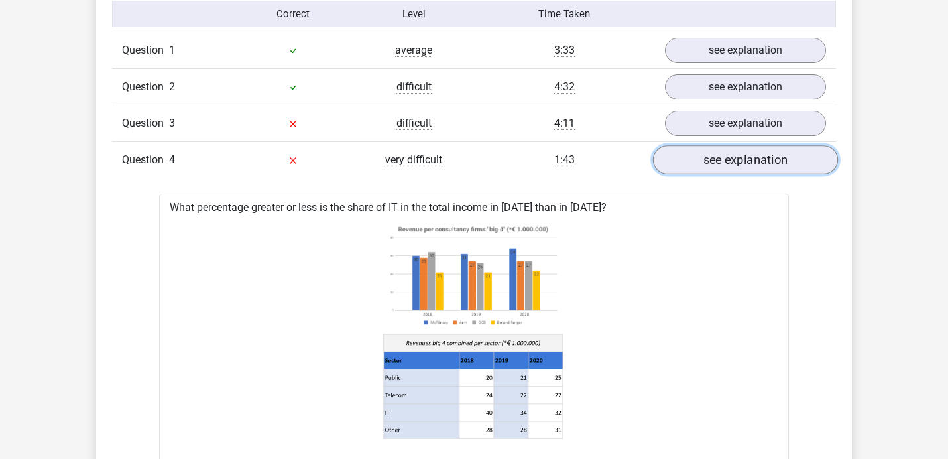
click at [730, 171] on link "see explanation" at bounding box center [745, 160] width 185 height 29
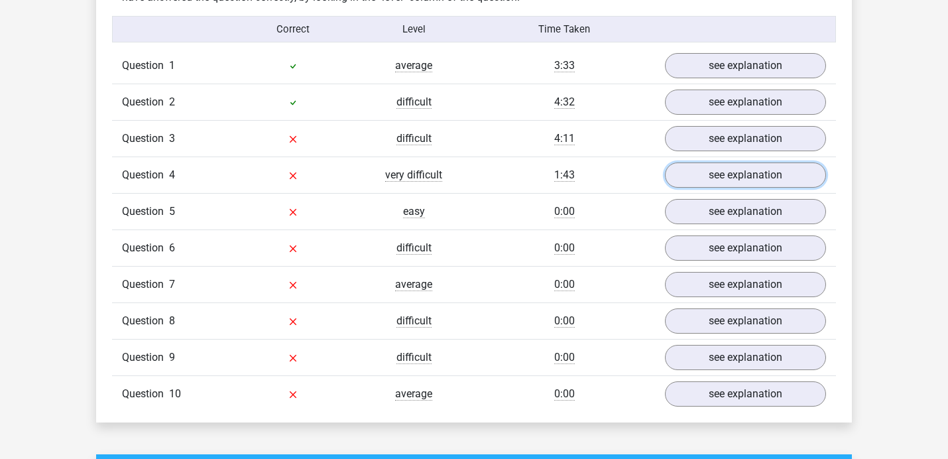
scroll to position [1065, 0]
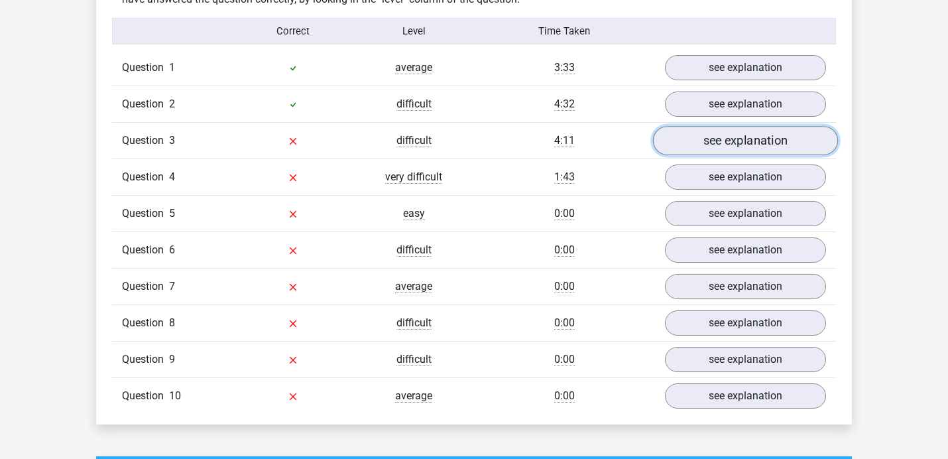
click at [710, 154] on link "see explanation" at bounding box center [745, 141] width 185 height 29
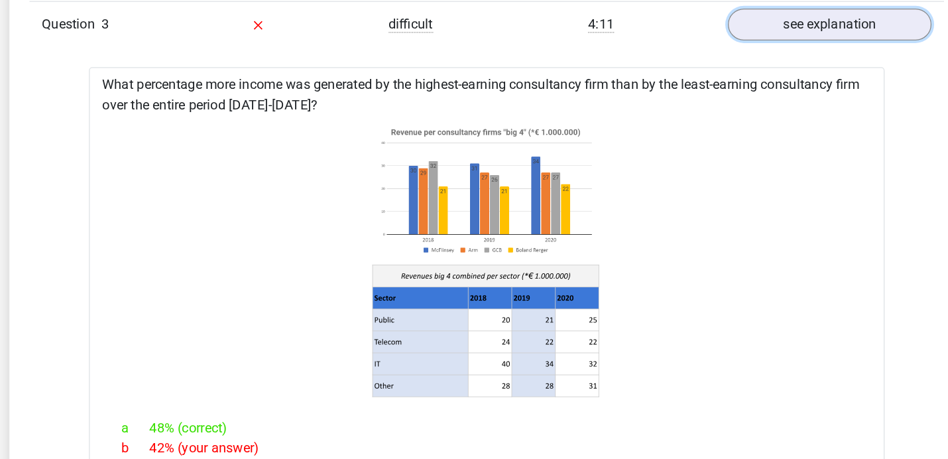
scroll to position [1182, 0]
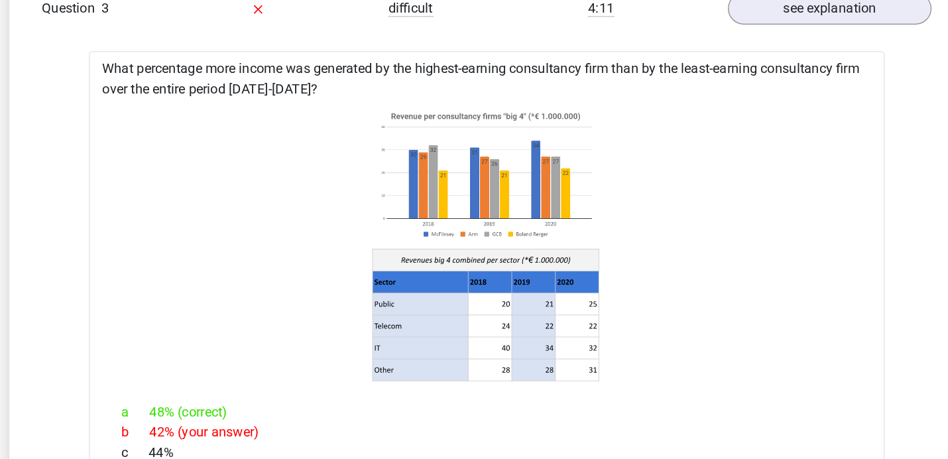
click at [682, 131] on icon at bounding box center [473, 210] width 587 height 219
click at [680, 133] on icon at bounding box center [473, 210] width 587 height 219
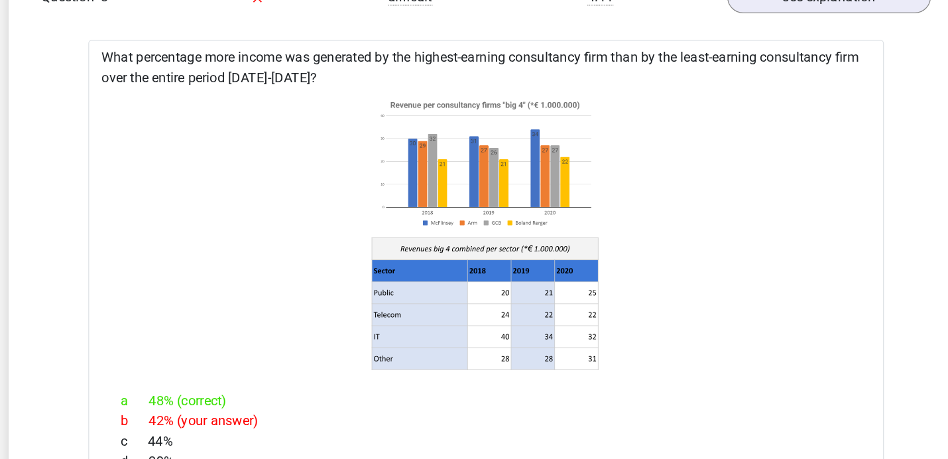
click at [681, 142] on icon at bounding box center [473, 210] width 587 height 219
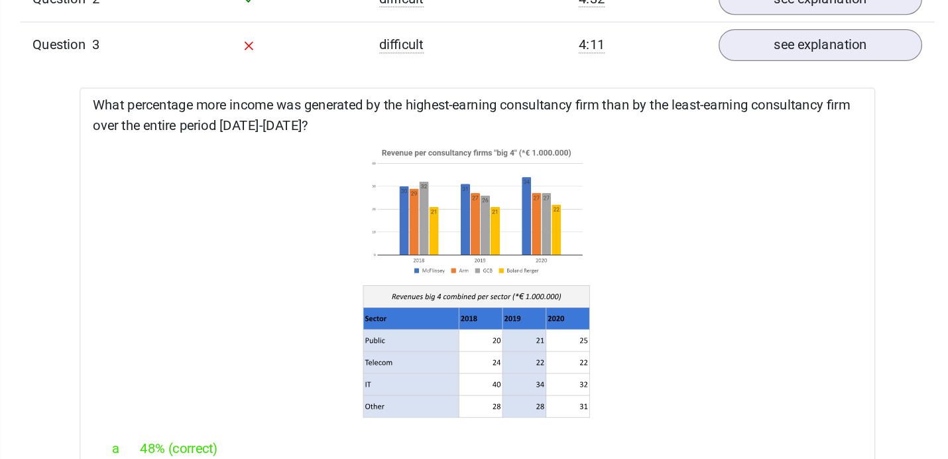
scroll to position [1164, 0]
